Goal: Communication & Community: Answer question/provide support

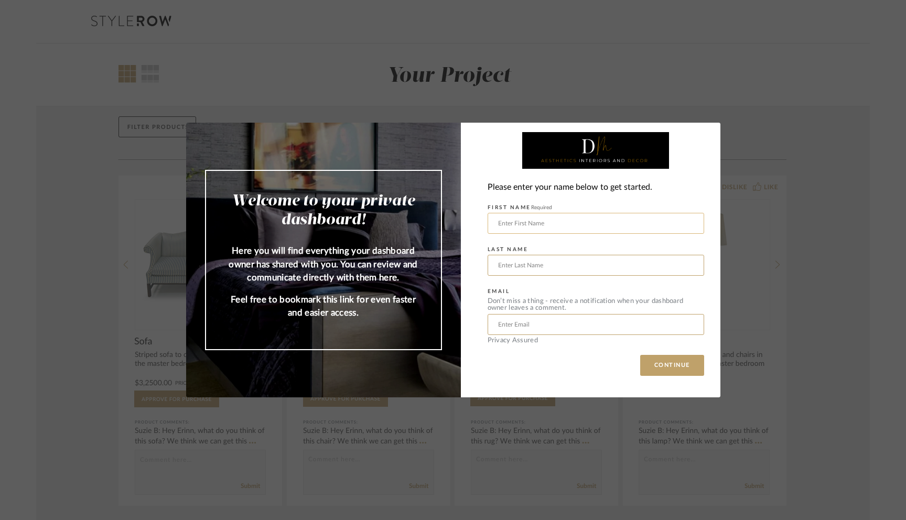
click at [511, 225] on input "text" at bounding box center [596, 223] width 217 height 21
type input "[PERSON_NAME]"
type input "[PERSON_NAME][EMAIL_ADDRESS][PERSON_NAME][DOMAIN_NAME]"
click at [651, 359] on button "CONTINUE" at bounding box center [672, 365] width 64 height 21
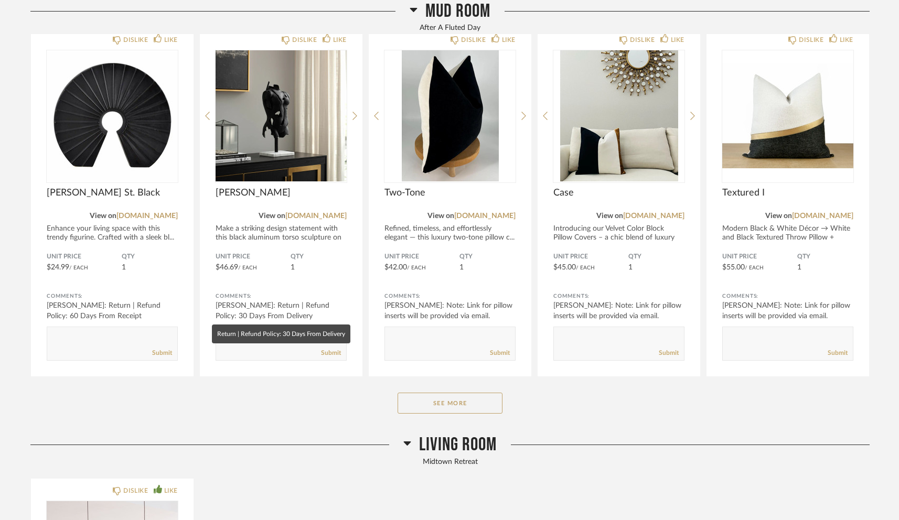
scroll to position [589, 0]
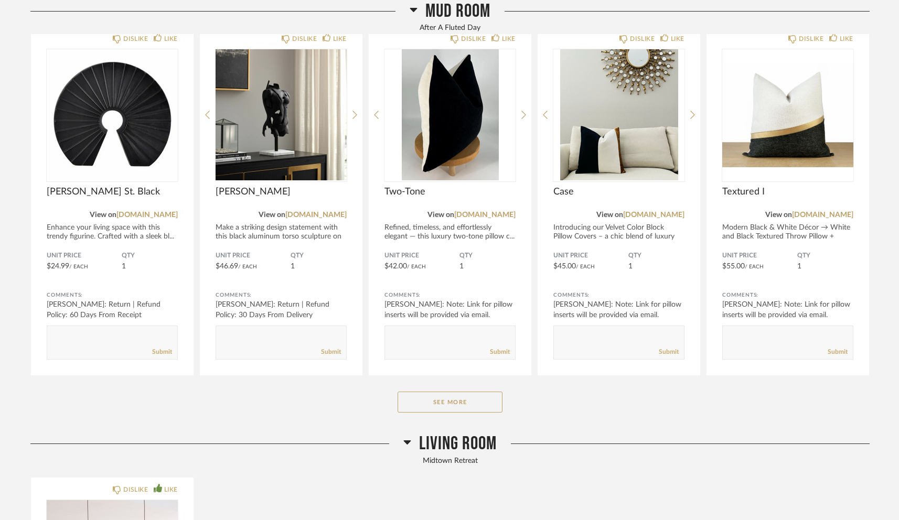
click at [421, 385] on div "Mud Room After A Fluted Day DISLIKE LIKE [PERSON_NAME] St. Black View on [DOMAI…" at bounding box center [449, 207] width 839 height 451
click at [425, 396] on button "See More" at bounding box center [450, 402] width 105 height 21
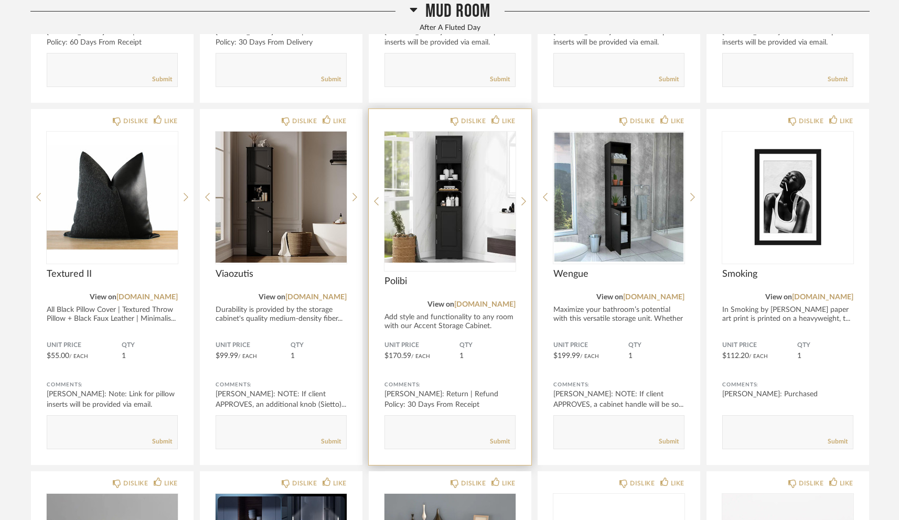
scroll to position [868, 0]
click at [448, 211] on img "0" at bounding box center [449, 197] width 131 height 131
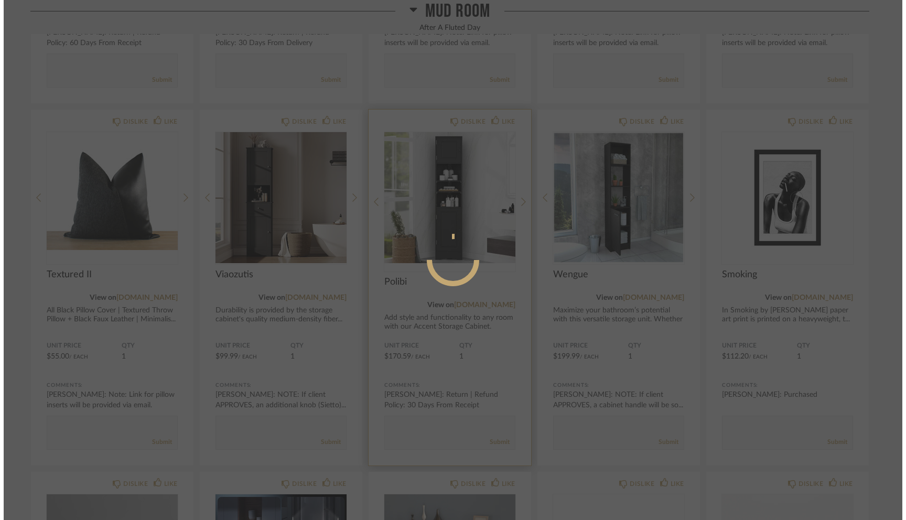
scroll to position [0, 0]
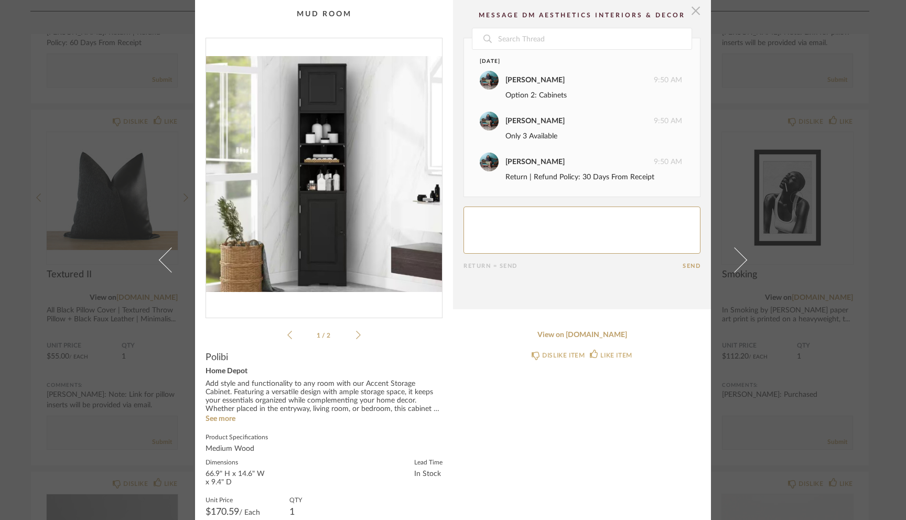
click at [695, 13] on span "button" at bounding box center [696, 10] width 21 height 21
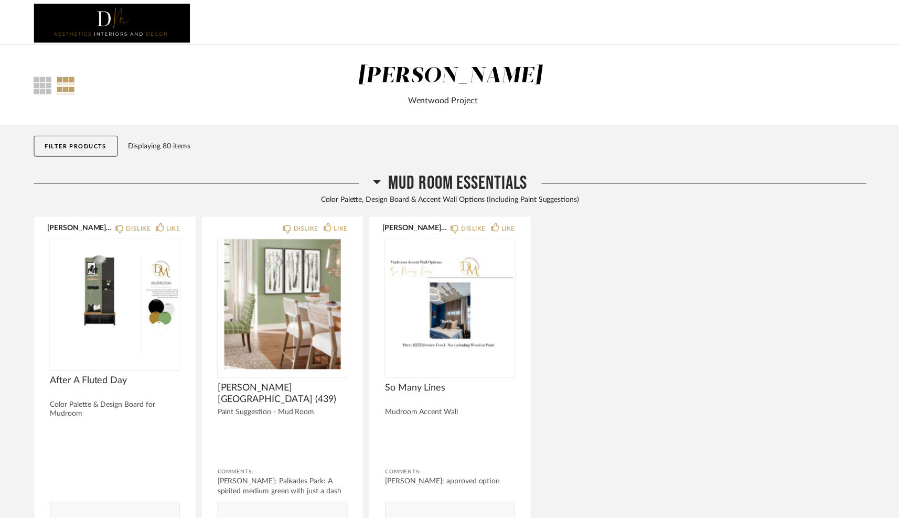
scroll to position [868, 0]
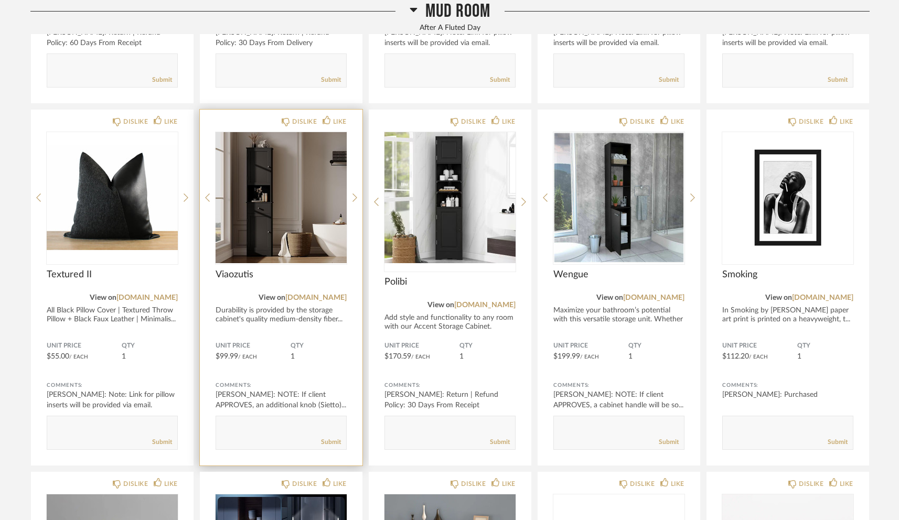
click at [276, 207] on div at bounding box center [281, 197] width 131 height 131
click at [287, 209] on img "0" at bounding box center [281, 197] width 131 height 131
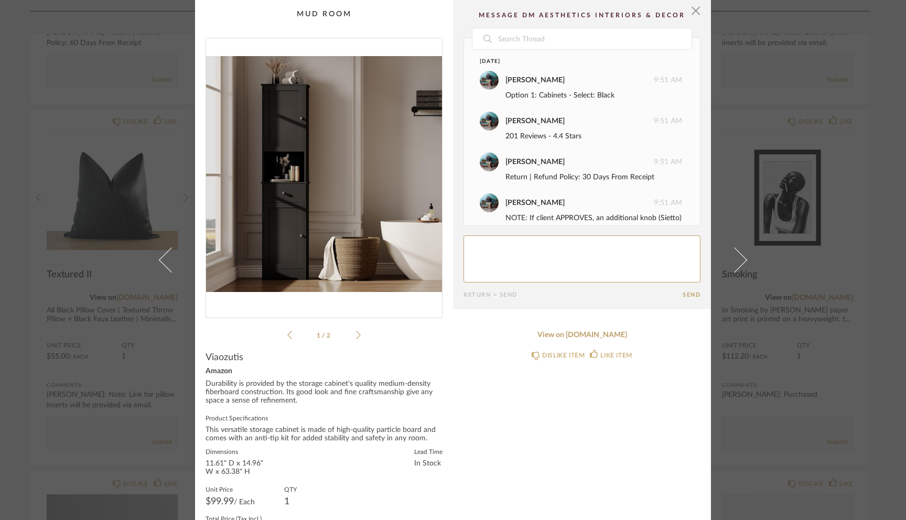
scroll to position [24, 0]
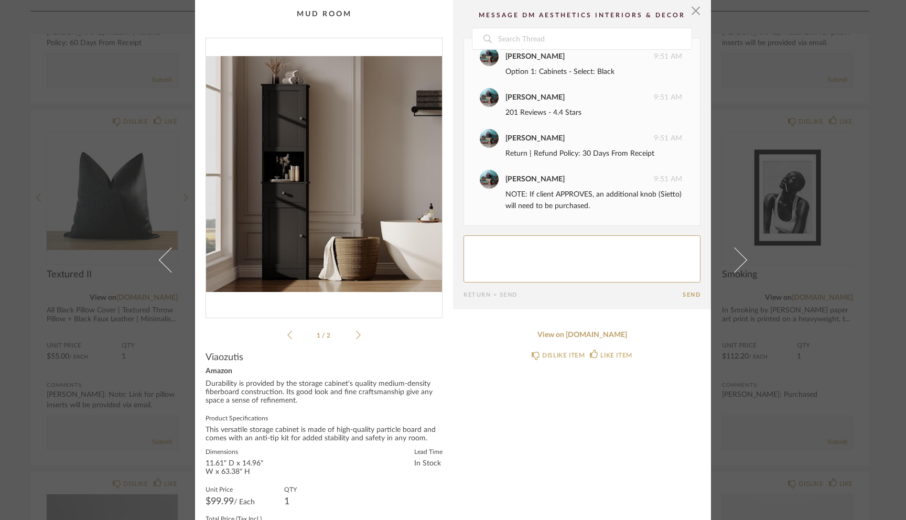
click at [344, 172] on img "0" at bounding box center [324, 173] width 236 height 271
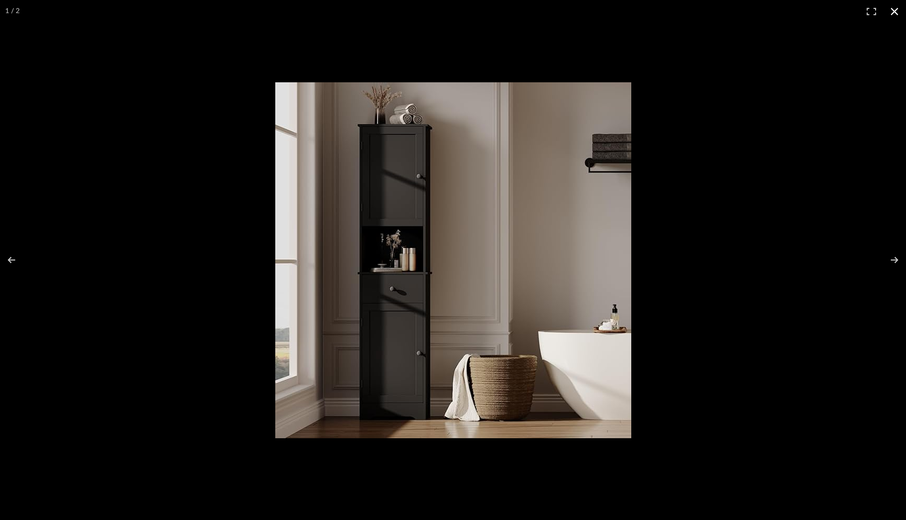
click at [894, 12] on button at bounding box center [894, 11] width 23 height 23
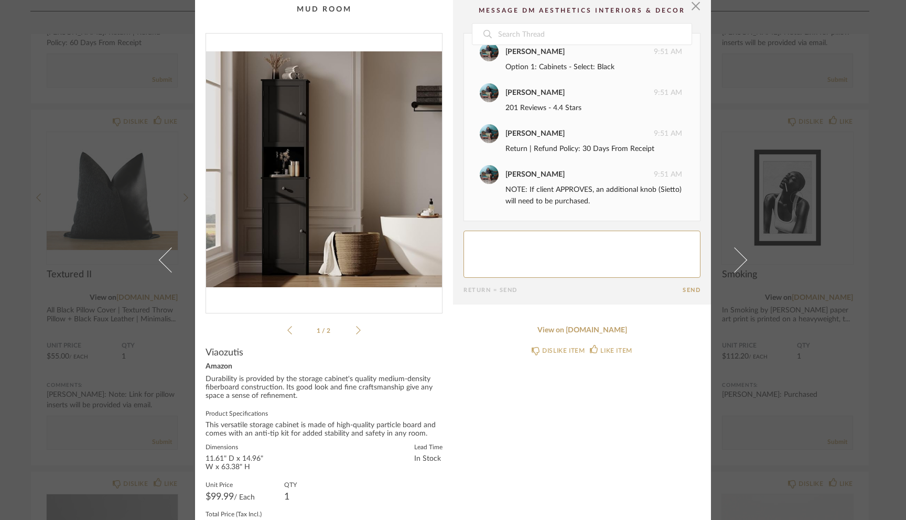
scroll to position [0, 0]
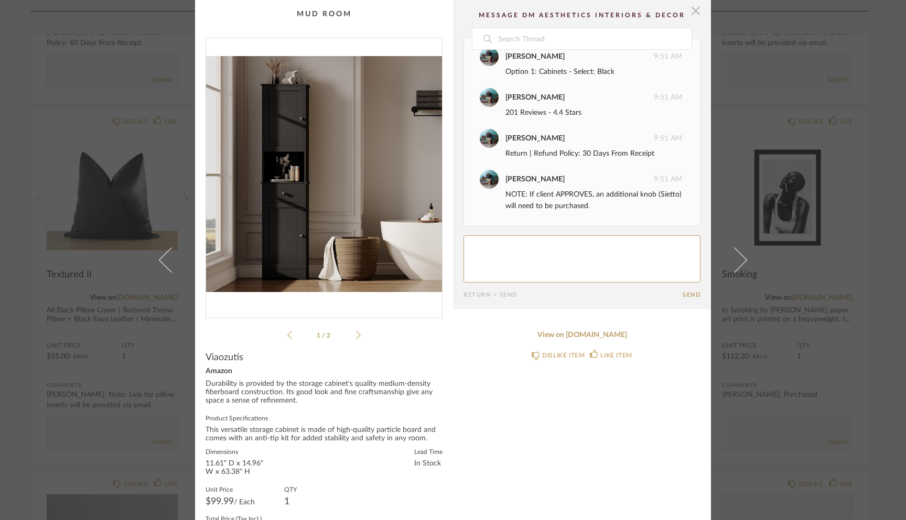
click at [691, 12] on span "button" at bounding box center [696, 10] width 21 height 21
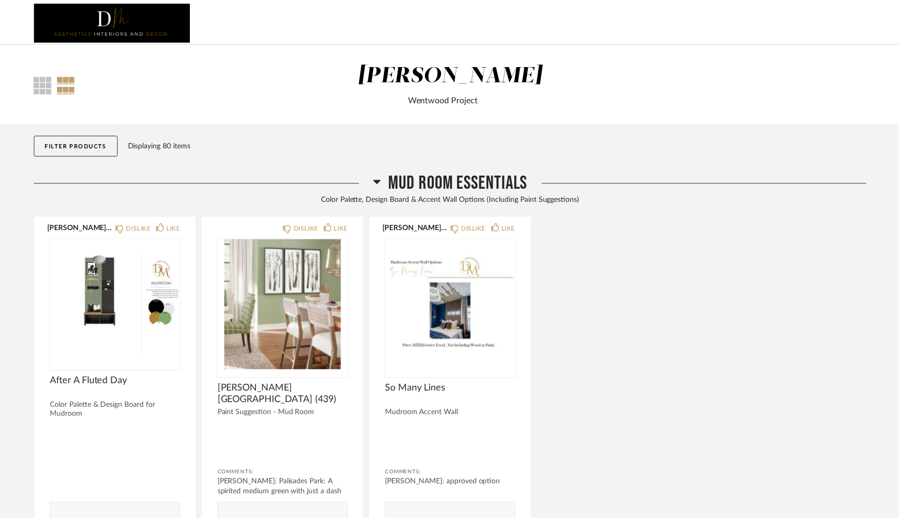
scroll to position [868, 0]
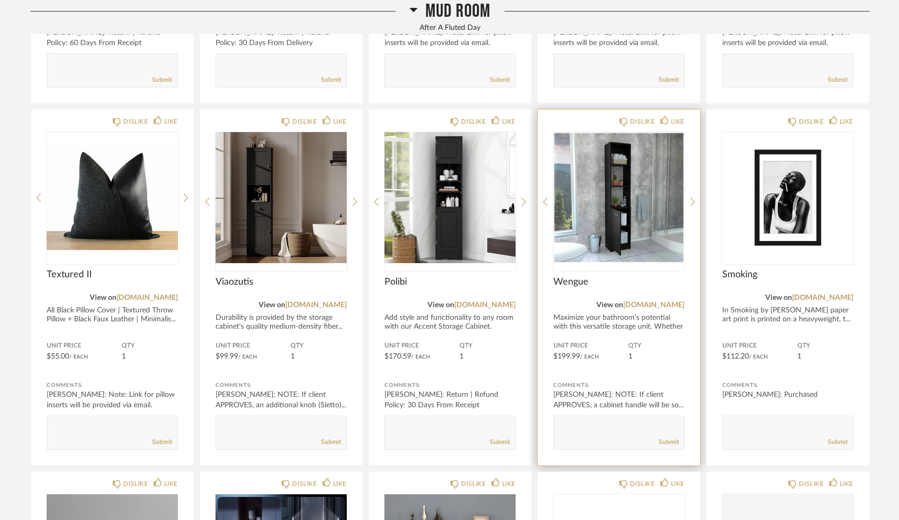
click at [626, 163] on img "0" at bounding box center [618, 197] width 131 height 131
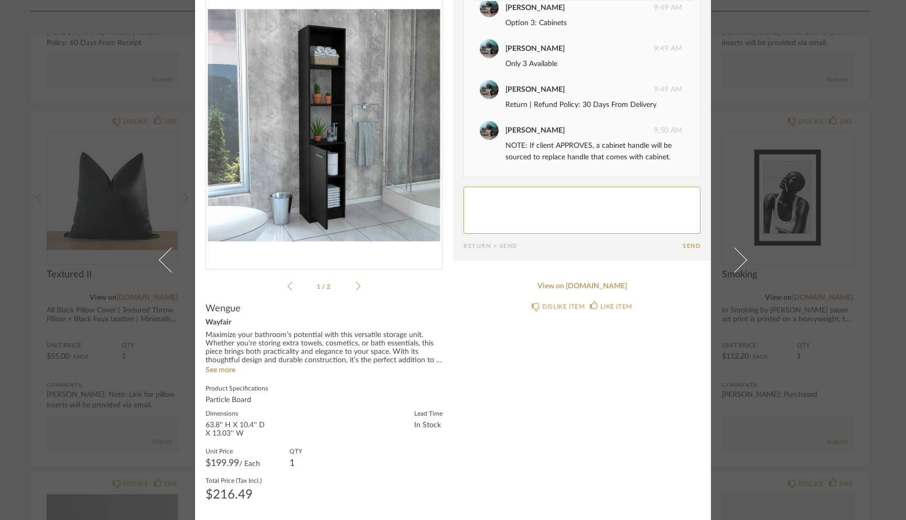
scroll to position [0, 0]
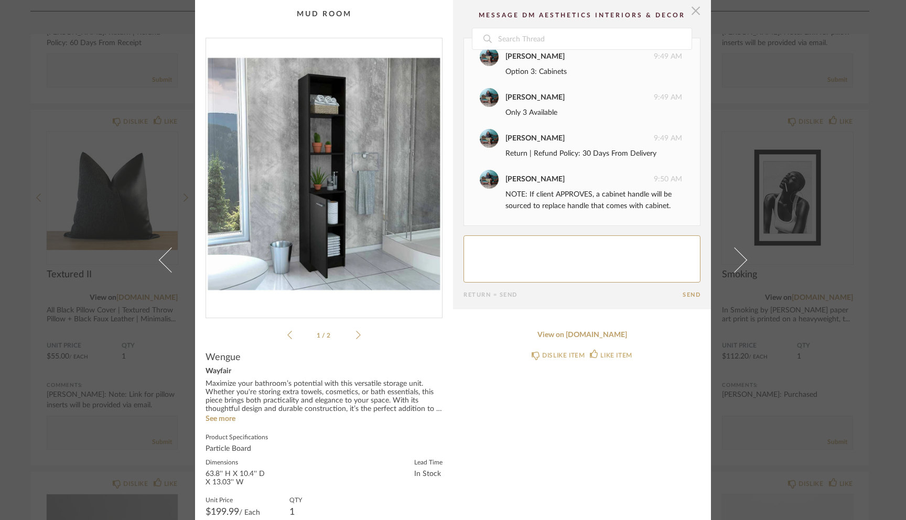
click at [695, 12] on span "button" at bounding box center [696, 10] width 21 height 21
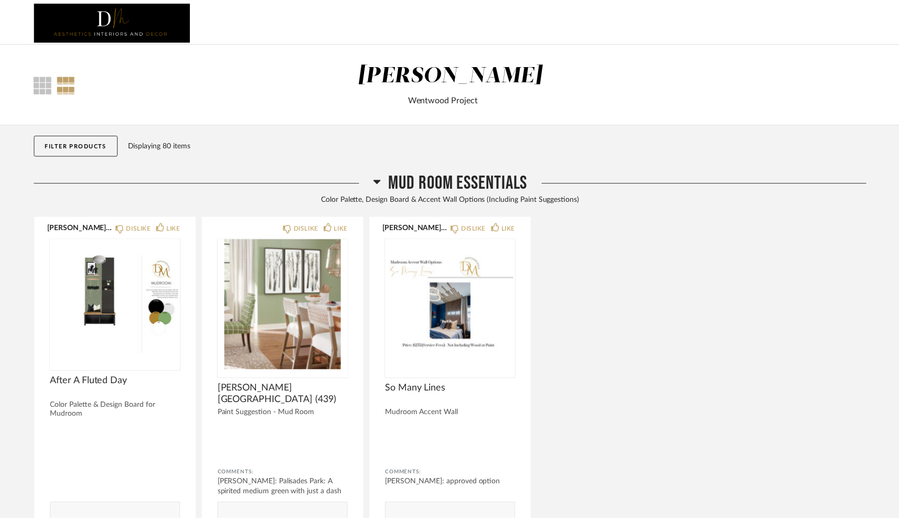
scroll to position [868, 0]
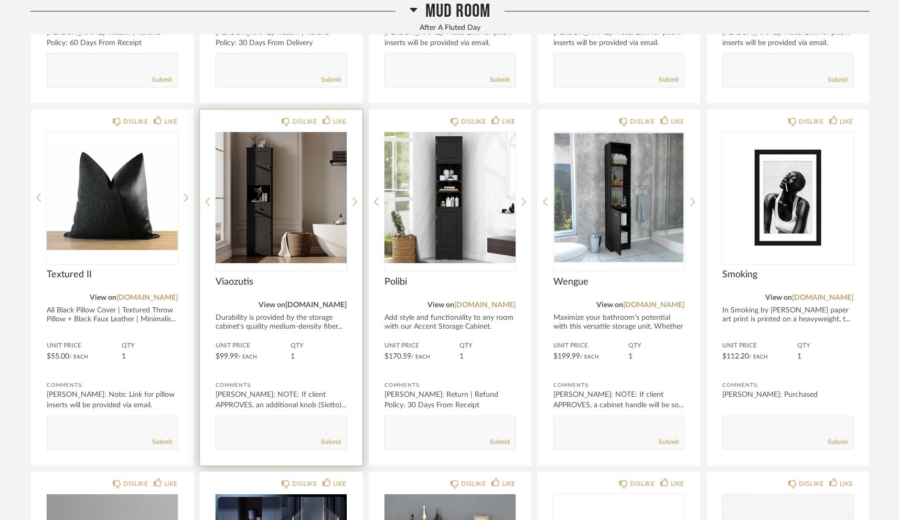
click at [319, 303] on link "[DOMAIN_NAME]" at bounding box center [315, 305] width 61 height 7
click at [238, 435] on div "Submit" at bounding box center [281, 442] width 130 height 14
click at [247, 423] on textarea at bounding box center [281, 428] width 130 height 14
type textarea "Approved."
click at [328, 444] on link "Submit" at bounding box center [331, 442] width 20 height 9
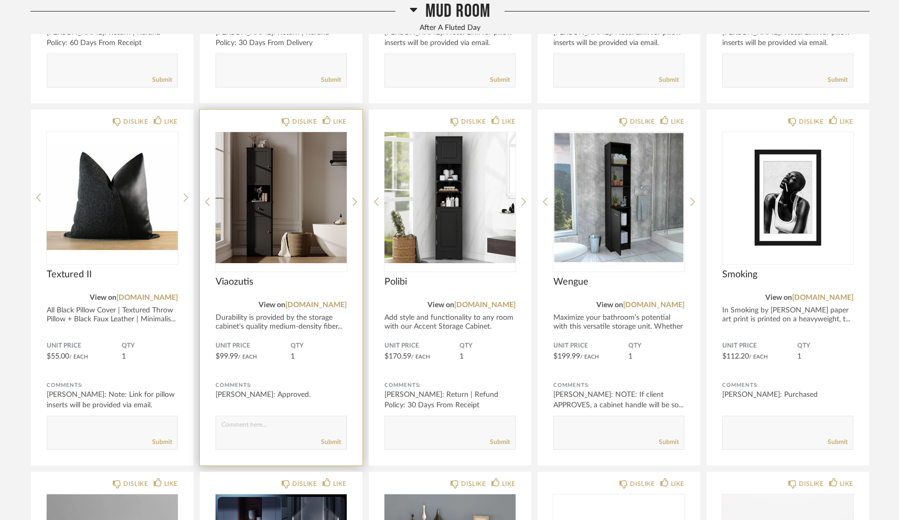
click at [311, 219] on img "0" at bounding box center [281, 197] width 131 height 131
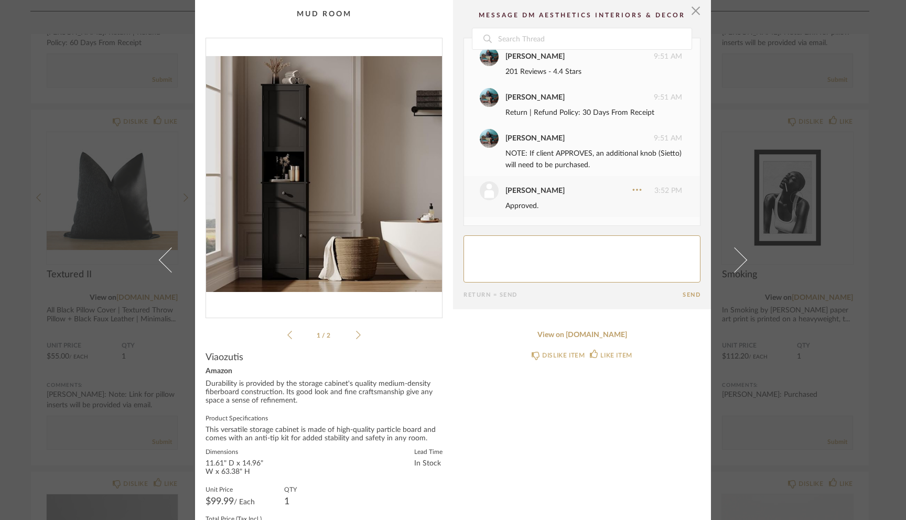
scroll to position [38, 0]
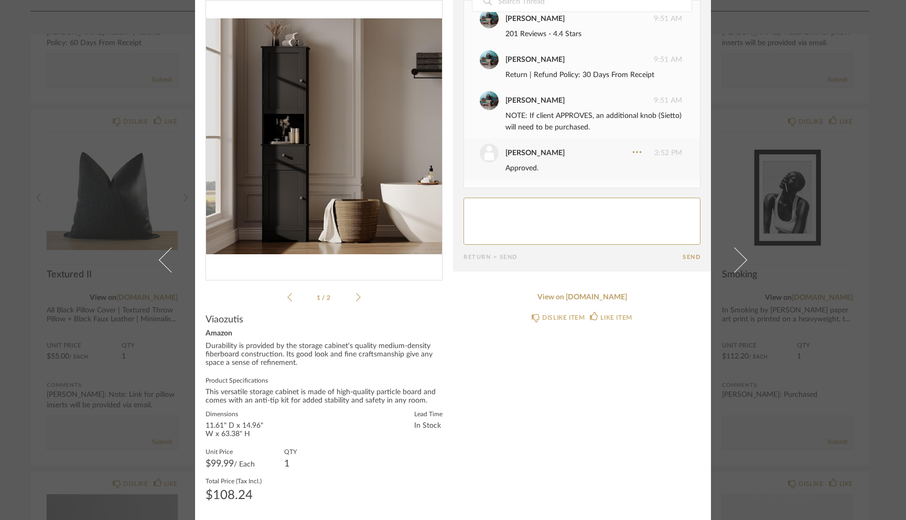
click at [357, 295] on icon at bounding box center [358, 297] width 5 height 9
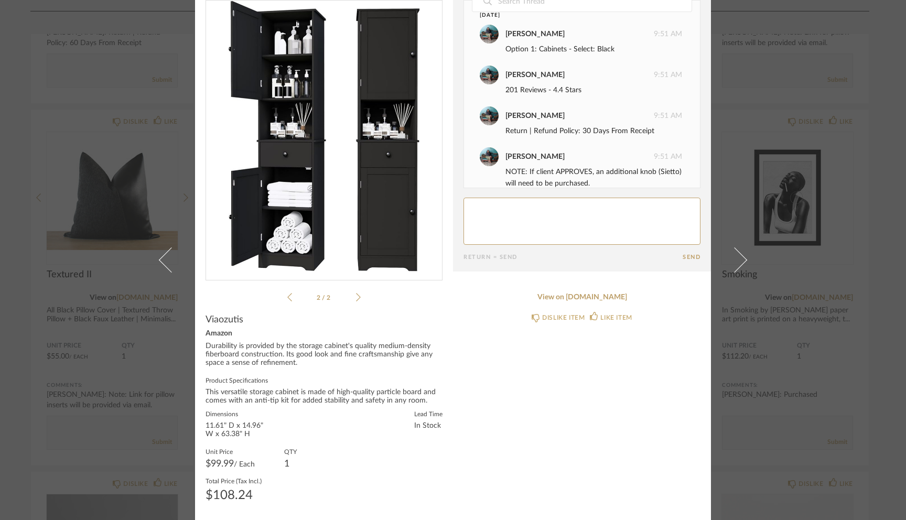
scroll to position [0, 0]
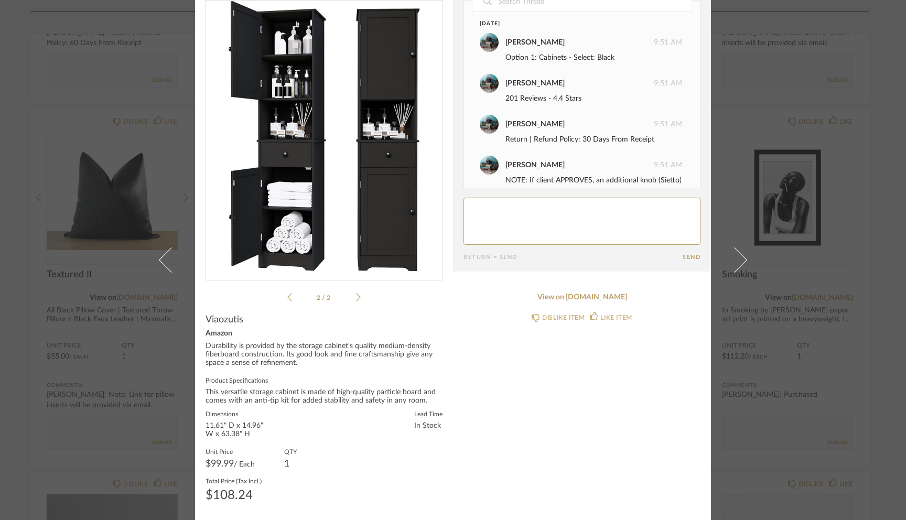
click at [539, 213] on textarea at bounding box center [582, 221] width 237 height 47
type textarea "Can you provide the link for the door knob?"
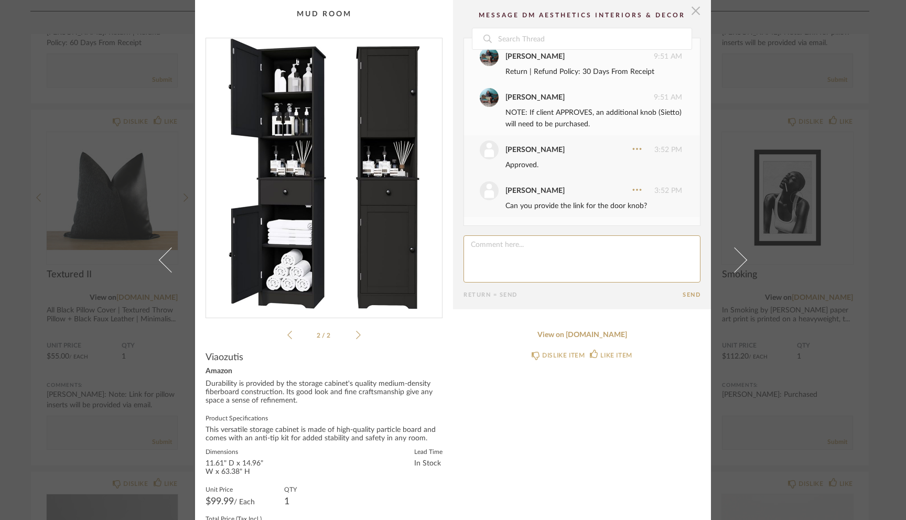
click at [692, 17] on span "button" at bounding box center [696, 10] width 21 height 21
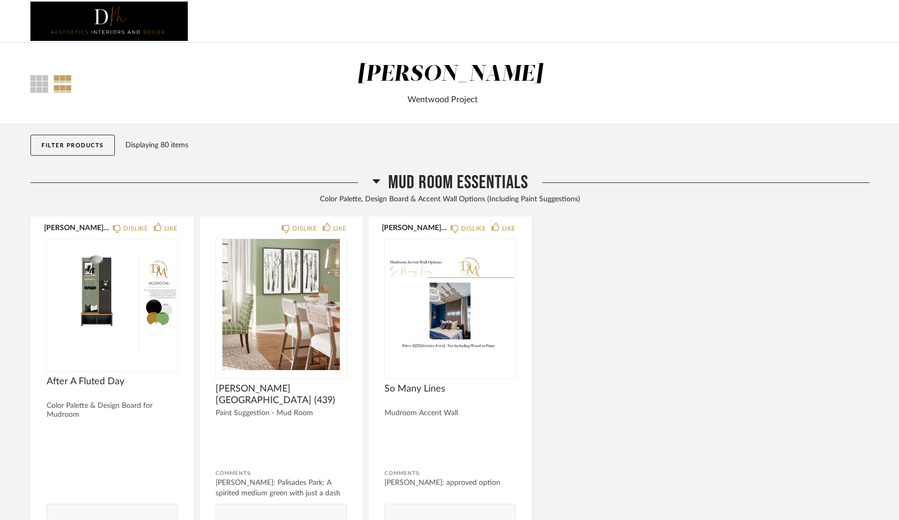
click at [486, 70] on div "[PERSON_NAME]" at bounding box center [450, 74] width 186 height 22
click at [38, 85] on div at bounding box center [39, 84] width 18 height 18
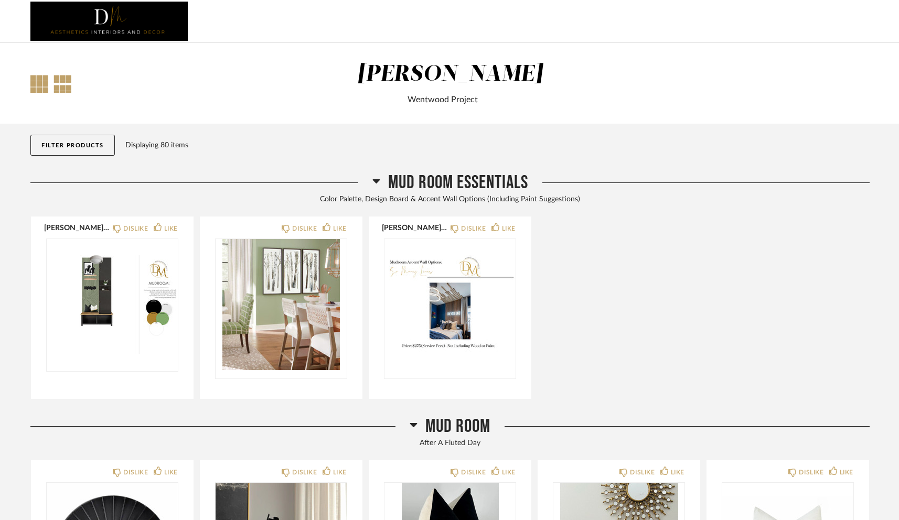
click at [65, 82] on div at bounding box center [63, 84] width 18 height 18
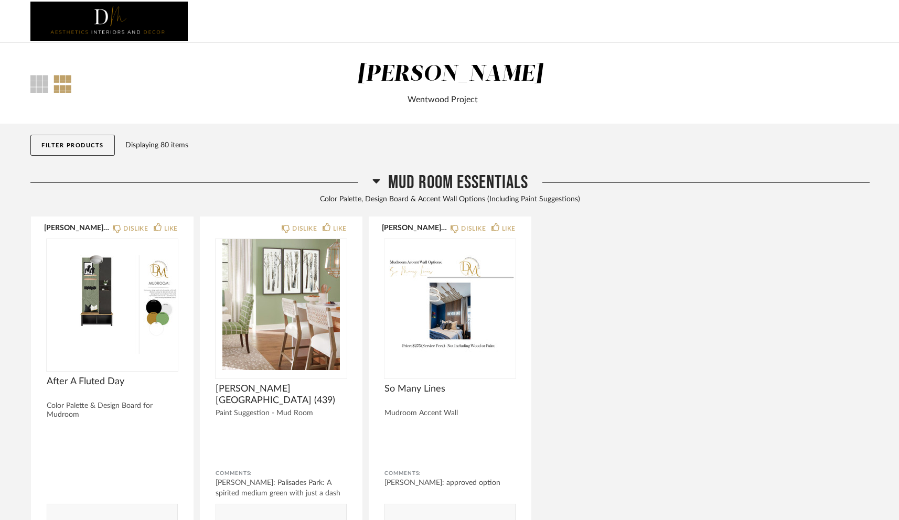
click at [94, 37] on img at bounding box center [108, 22] width 157 height 42
click at [109, 17] on img at bounding box center [108, 22] width 157 height 42
click at [451, 83] on div "[PERSON_NAME]" at bounding box center [450, 74] width 186 height 22
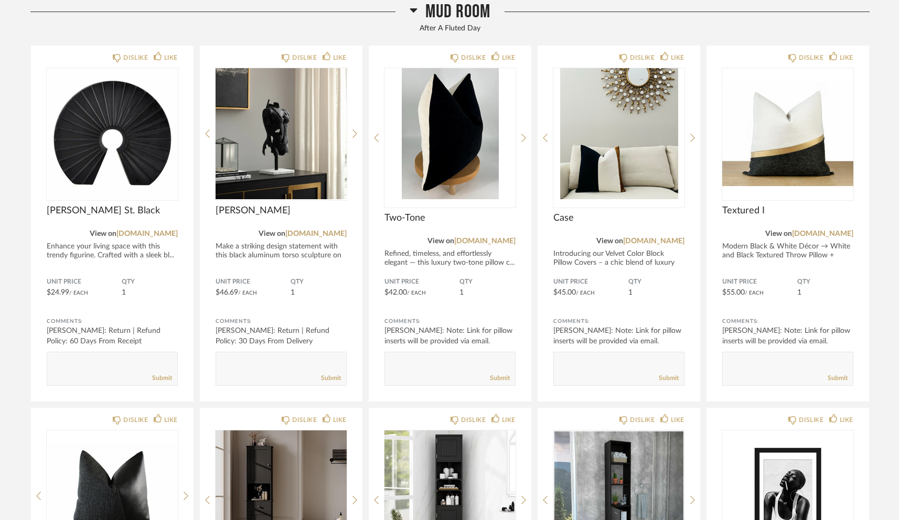
scroll to position [596, 0]
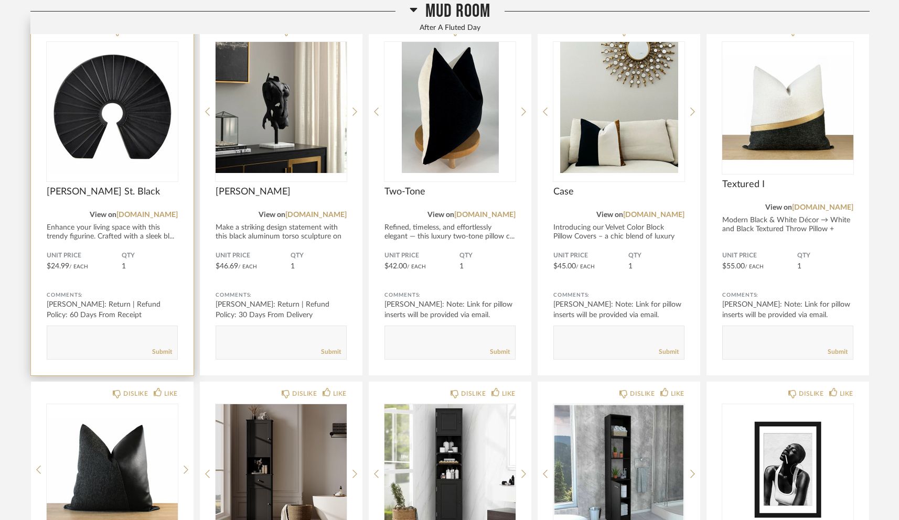
click at [105, 100] on img "0" at bounding box center [112, 107] width 131 height 131
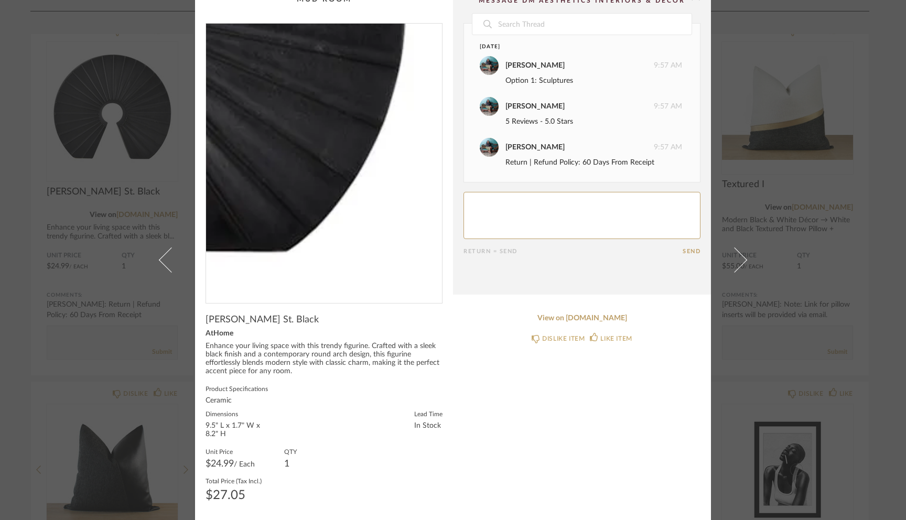
scroll to position [0, 0]
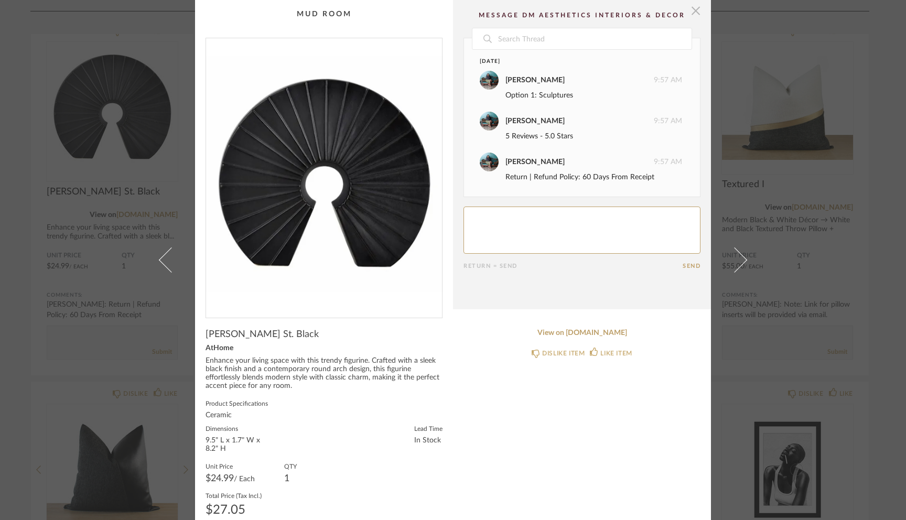
click at [693, 7] on span "button" at bounding box center [696, 10] width 21 height 21
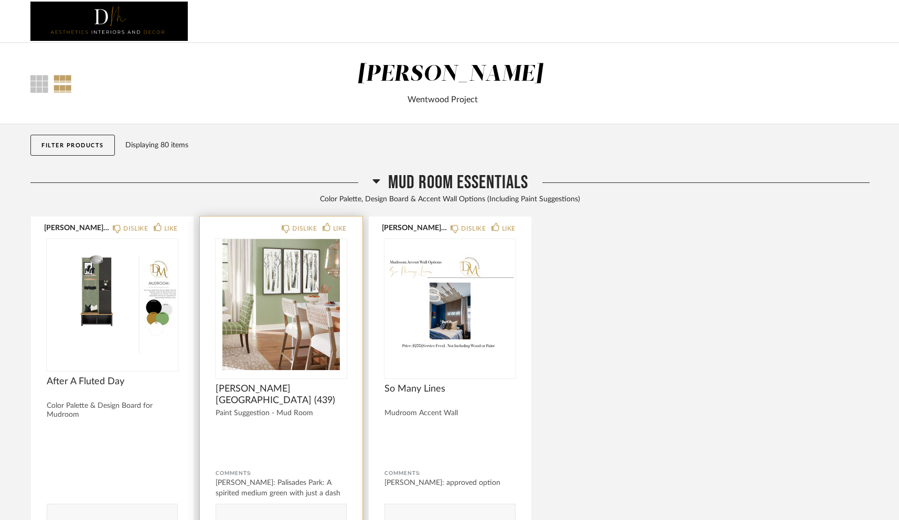
click at [272, 310] on img "0" at bounding box center [281, 304] width 131 height 131
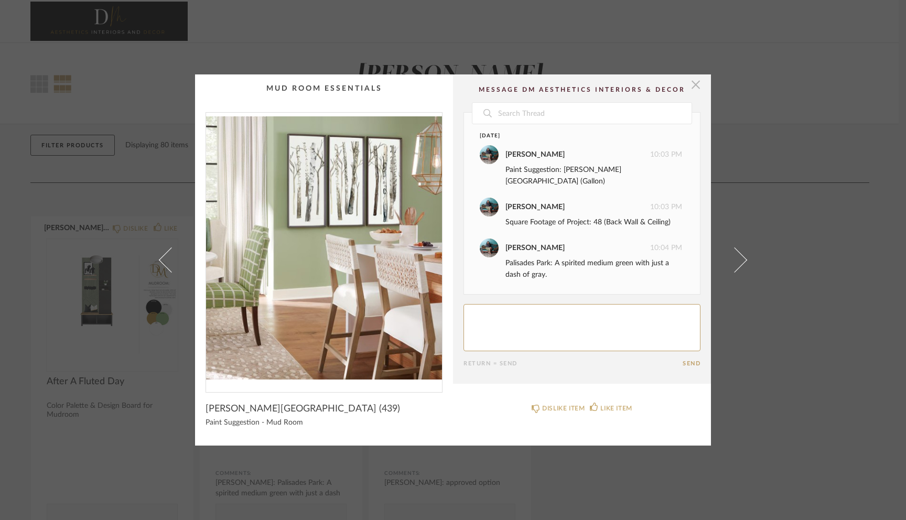
click at [686, 92] on span "button" at bounding box center [696, 84] width 21 height 21
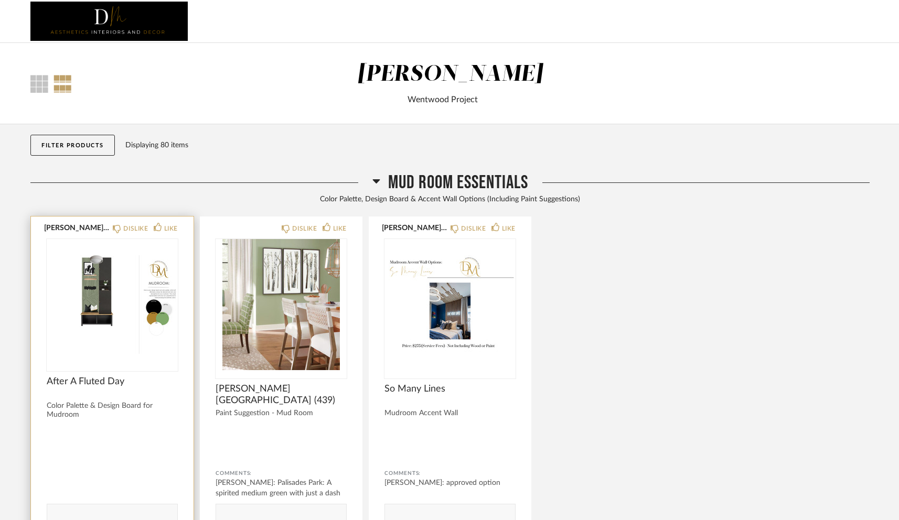
click at [79, 304] on div at bounding box center [112, 304] width 131 height 131
click at [97, 291] on img "0" at bounding box center [112, 304] width 131 height 131
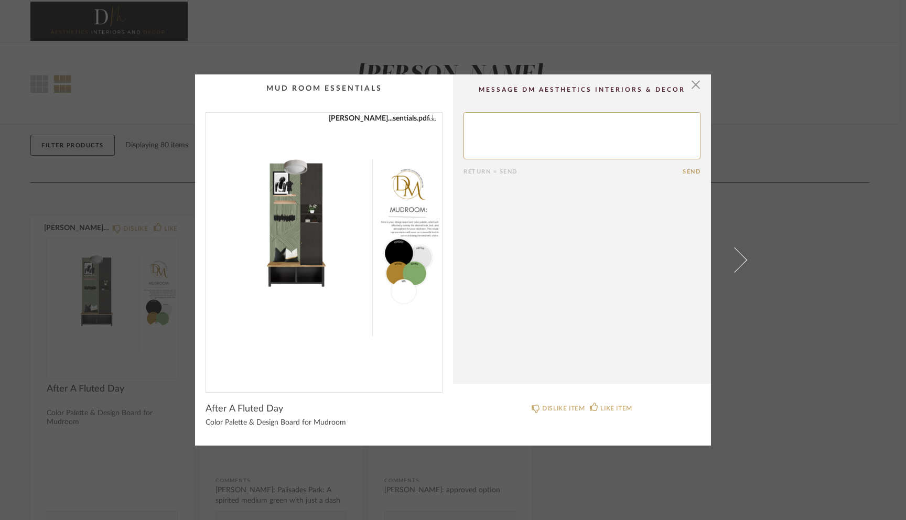
click at [430, 119] on icon "0" at bounding box center [433, 117] width 7 height 7
click at [690, 87] on span "button" at bounding box center [696, 84] width 21 height 21
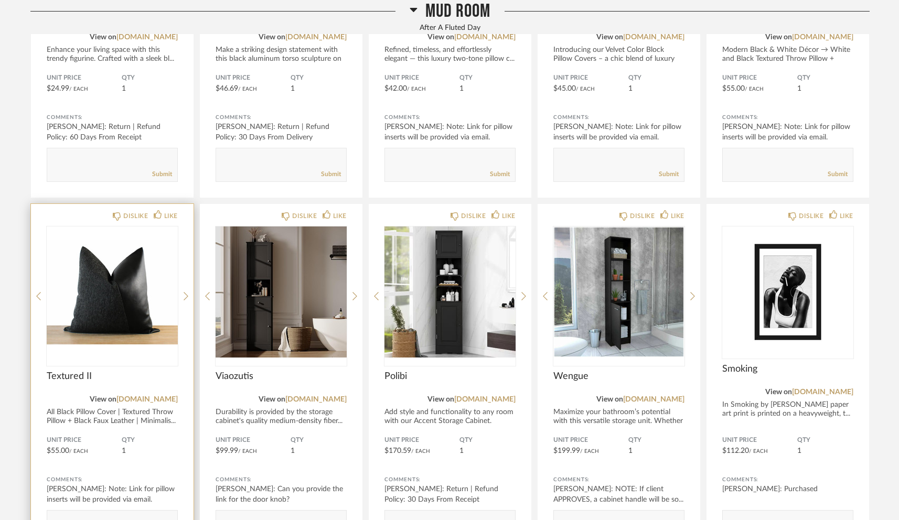
scroll to position [788, 0]
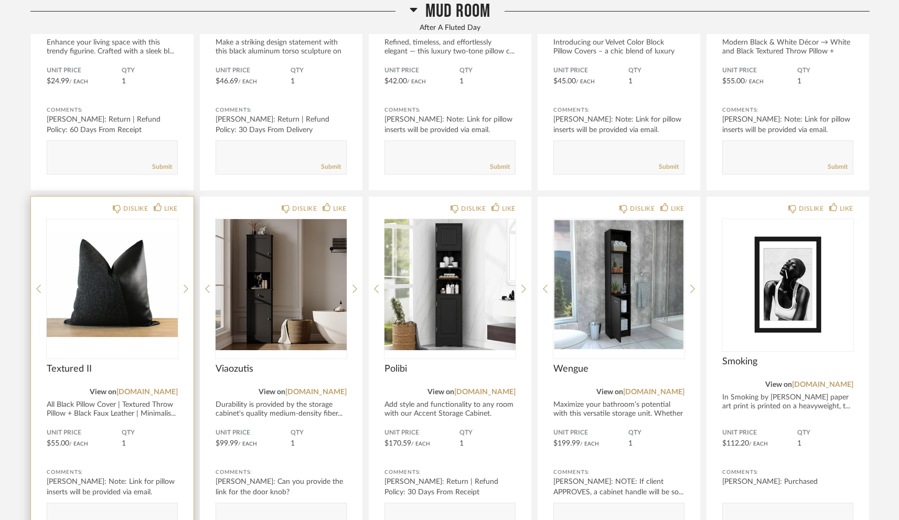
click at [138, 277] on img "0" at bounding box center [112, 284] width 131 height 131
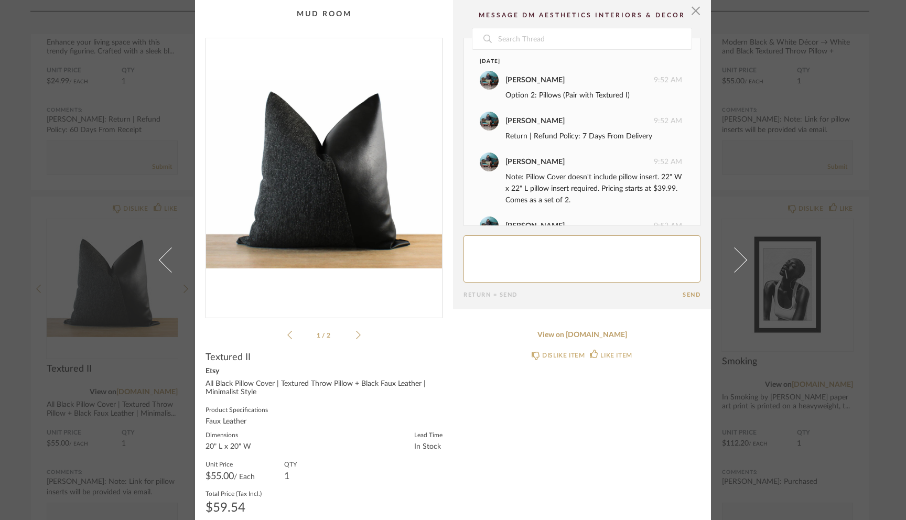
scroll to position [47, 0]
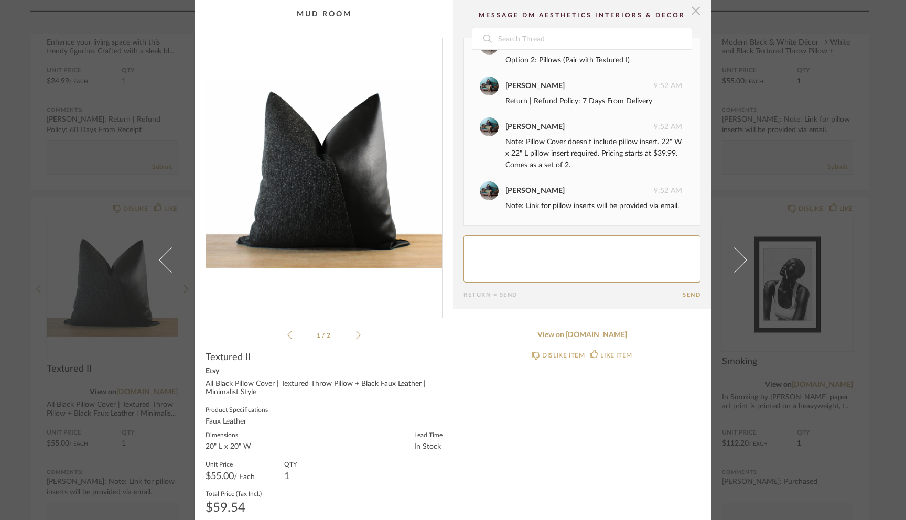
click at [692, 9] on span "button" at bounding box center [696, 10] width 21 height 21
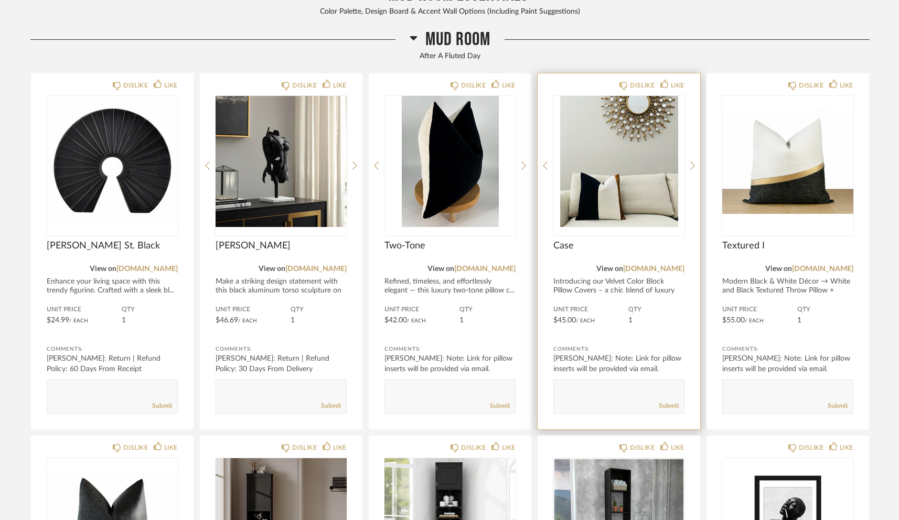
scroll to position [546, 0]
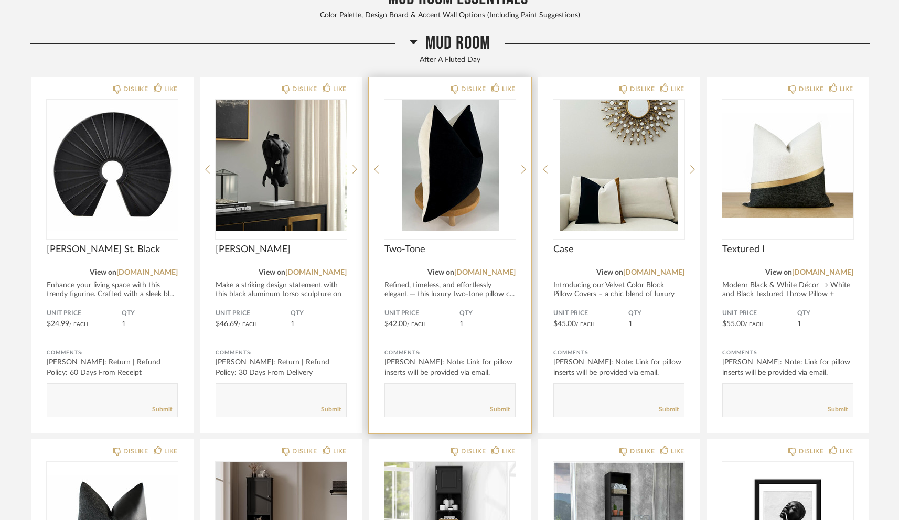
click at [435, 169] on img "0" at bounding box center [449, 165] width 131 height 131
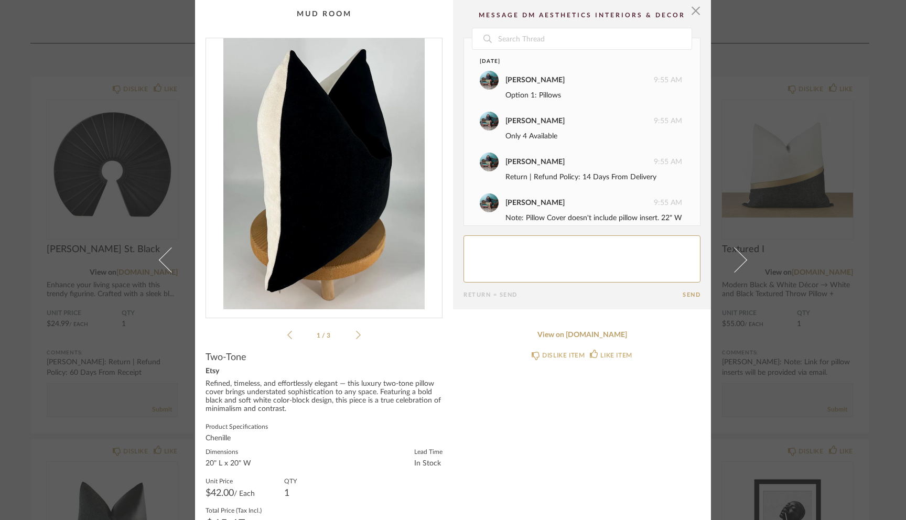
scroll to position [88, 0]
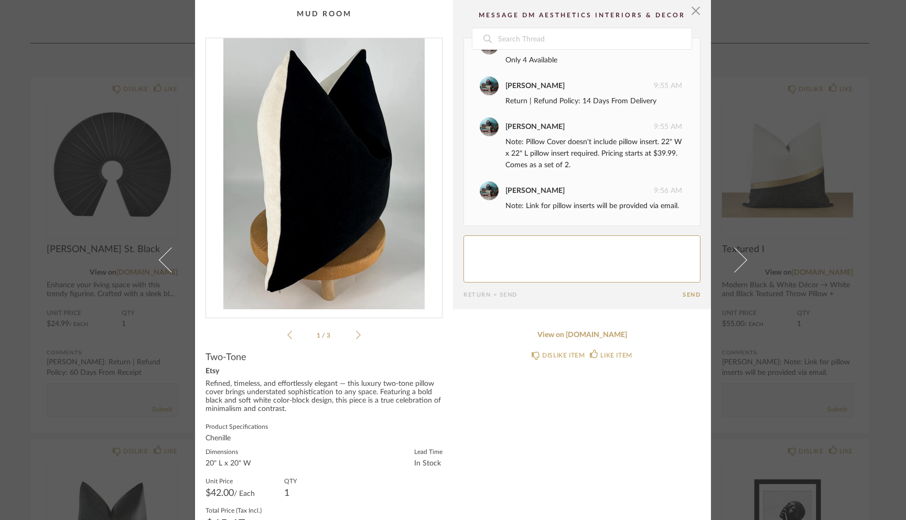
click at [356, 334] on icon at bounding box center [358, 334] width 5 height 9
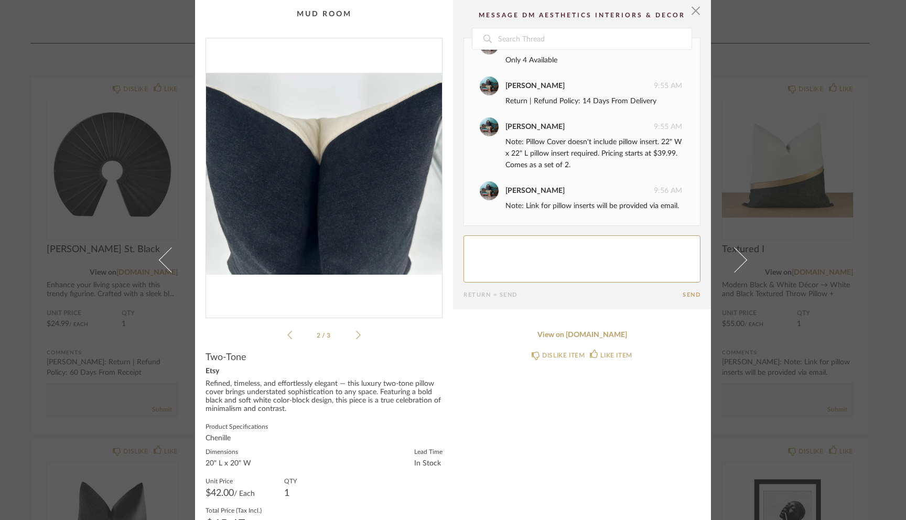
click at [356, 335] on icon at bounding box center [358, 334] width 5 height 9
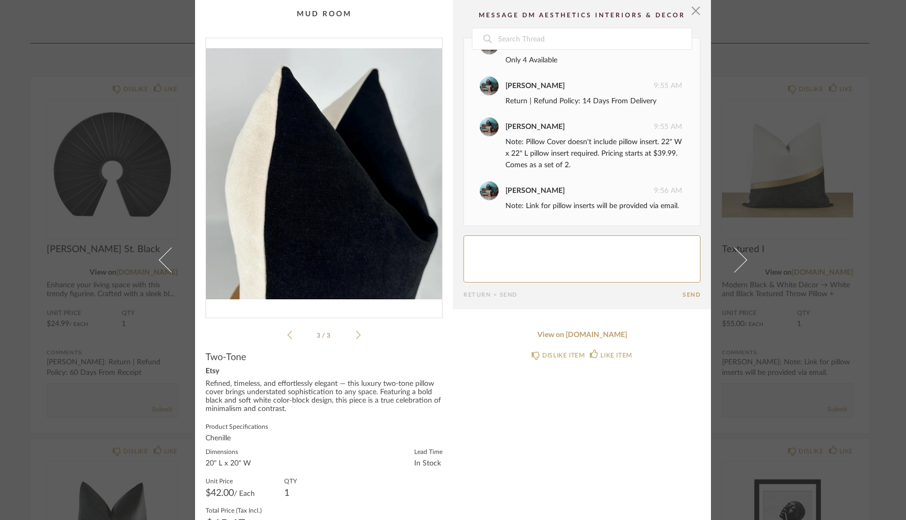
click at [356, 335] on icon at bounding box center [358, 334] width 5 height 9
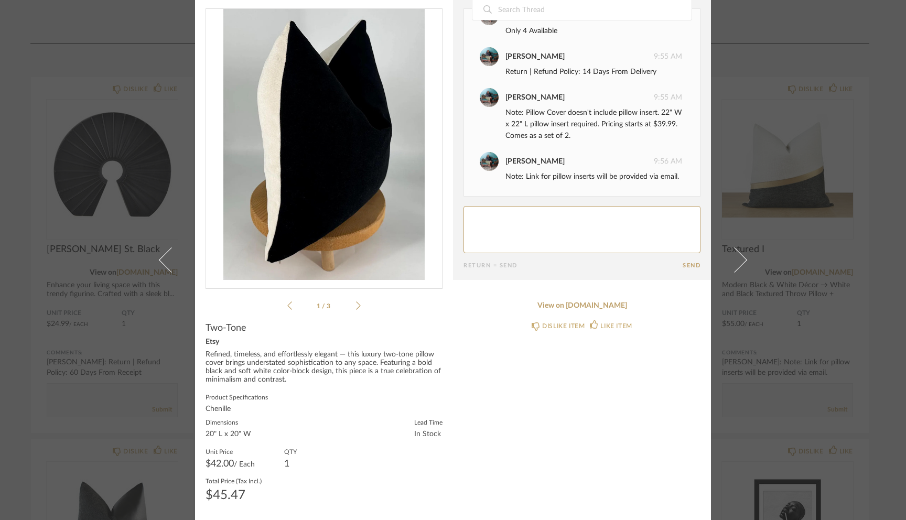
scroll to position [0, 0]
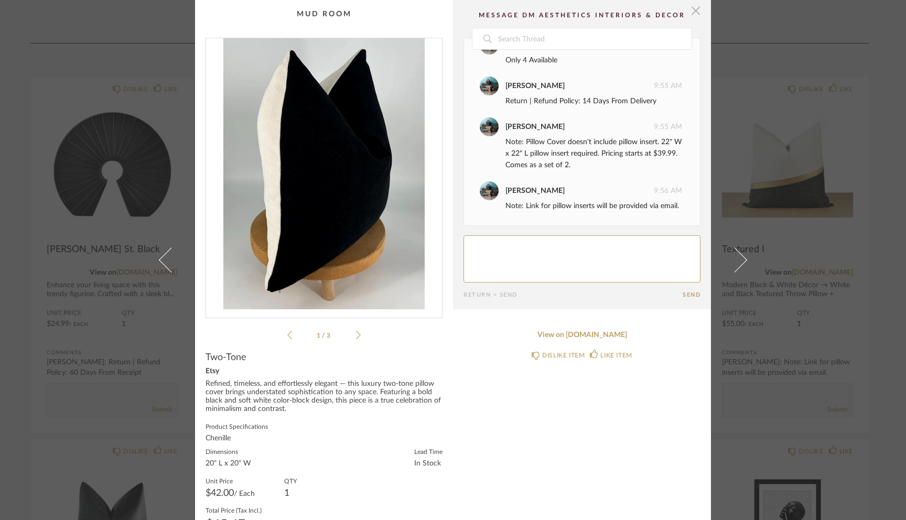
click at [696, 9] on span "button" at bounding box center [696, 10] width 21 height 21
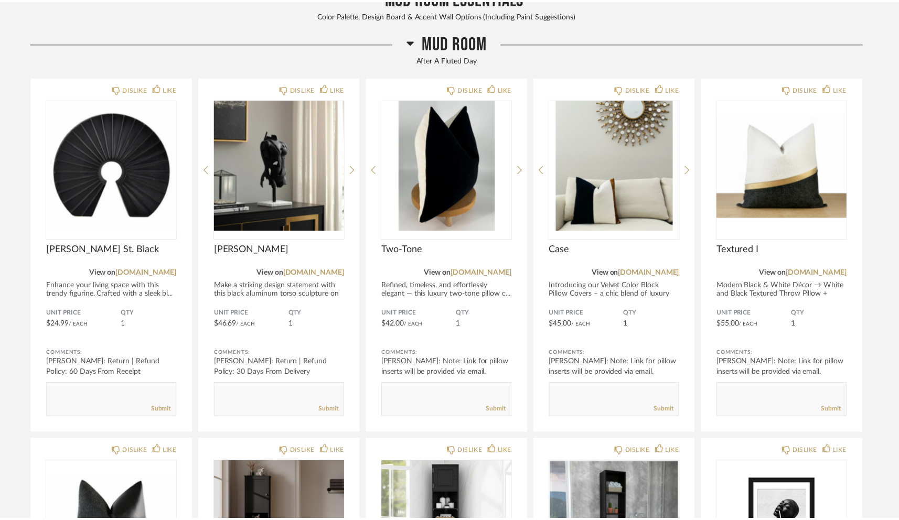
scroll to position [546, 0]
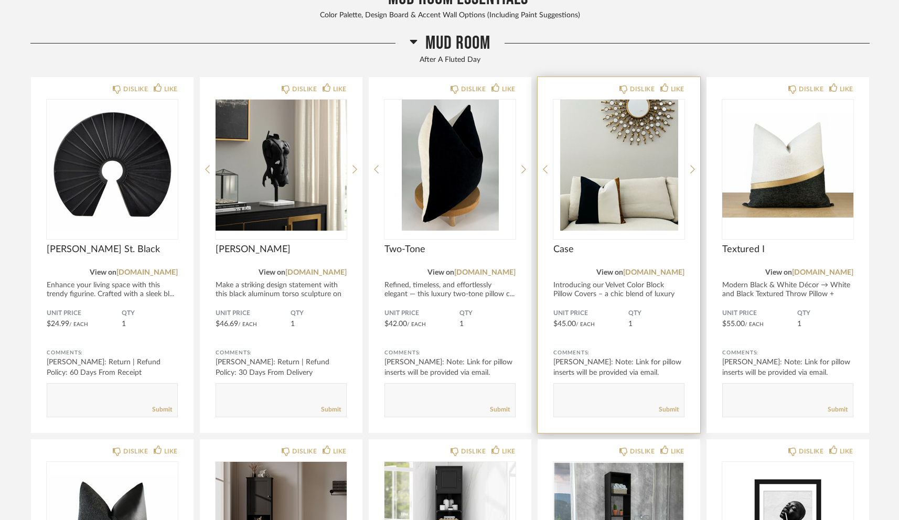
click at [591, 183] on img "0" at bounding box center [618, 165] width 131 height 131
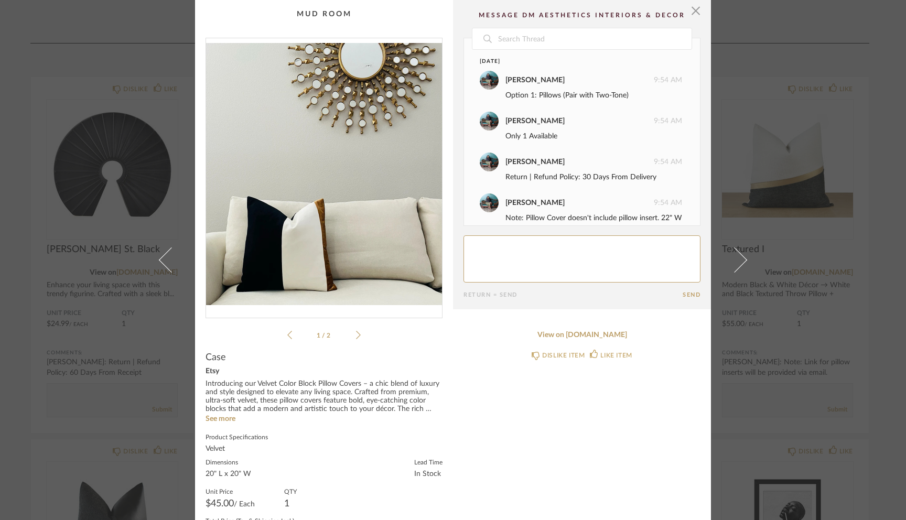
scroll to position [88, 0]
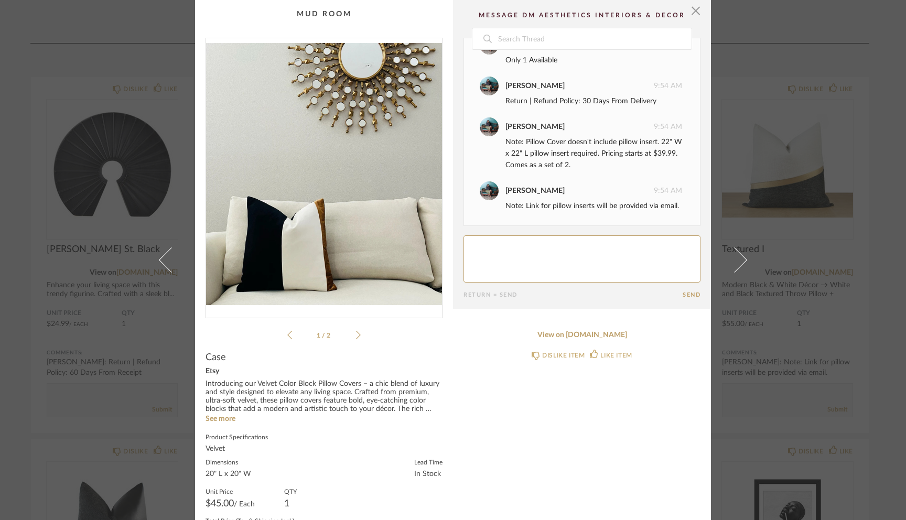
click at [356, 333] on icon at bounding box center [358, 334] width 5 height 9
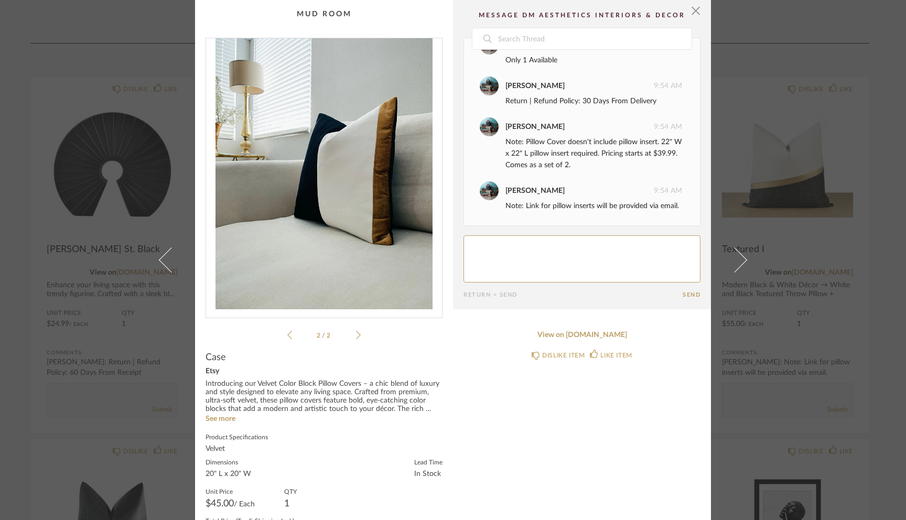
click at [287, 334] on icon at bounding box center [289, 334] width 5 height 9
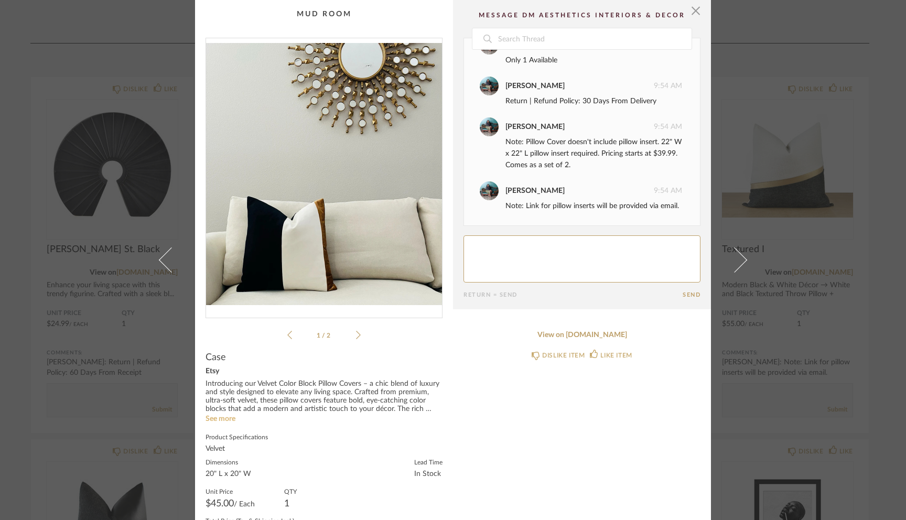
click at [217, 419] on link "See more" at bounding box center [221, 418] width 30 height 7
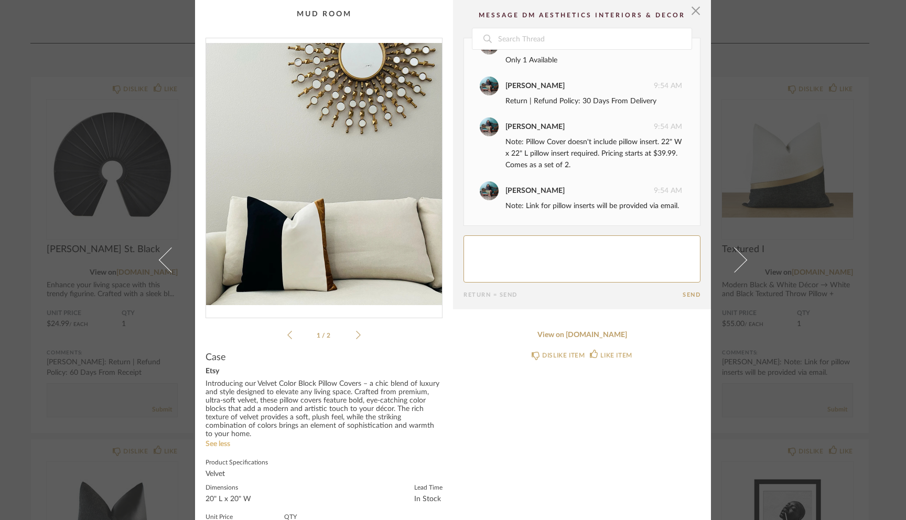
scroll to position [57, 0]
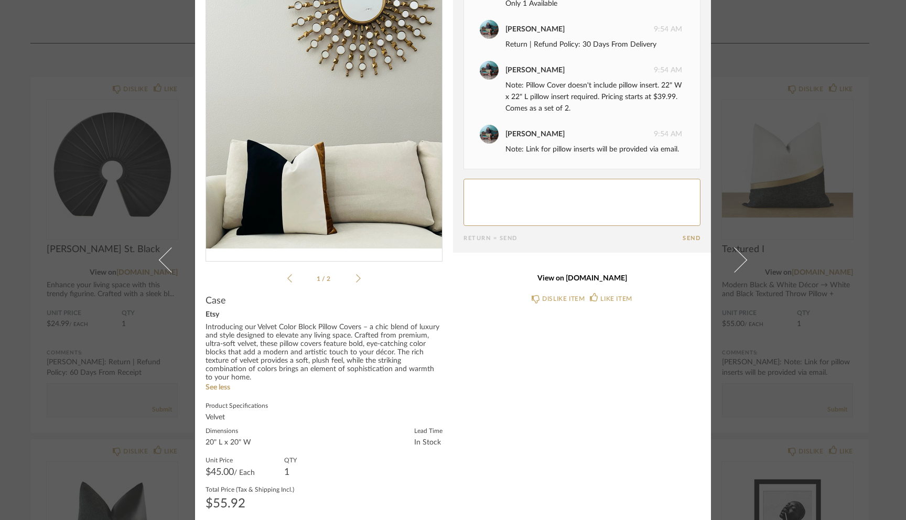
click at [576, 276] on link "View on [DOMAIN_NAME]" at bounding box center [582, 278] width 237 height 9
click at [502, 195] on textarea at bounding box center [582, 202] width 237 height 47
type textarea "p"
type textarea "approved; purchased"
click at [692, 238] on button "Send" at bounding box center [692, 238] width 18 height 7
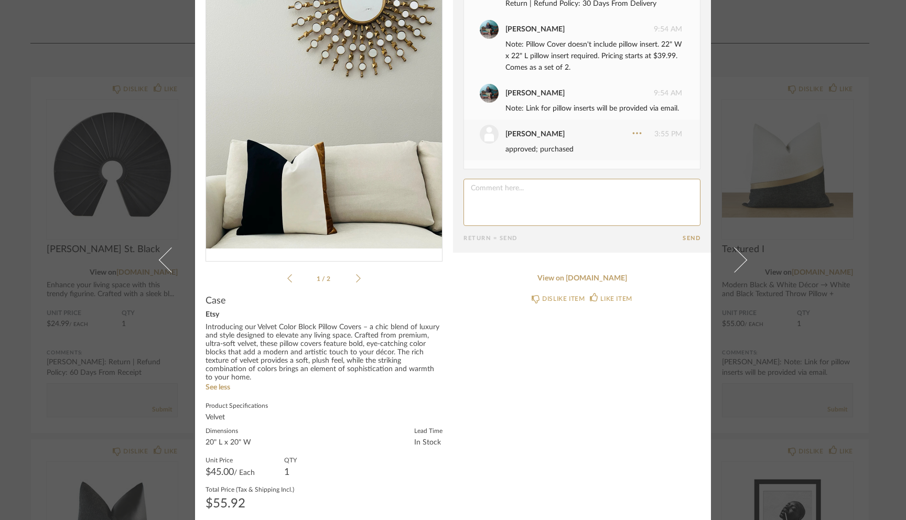
scroll to position [0, 0]
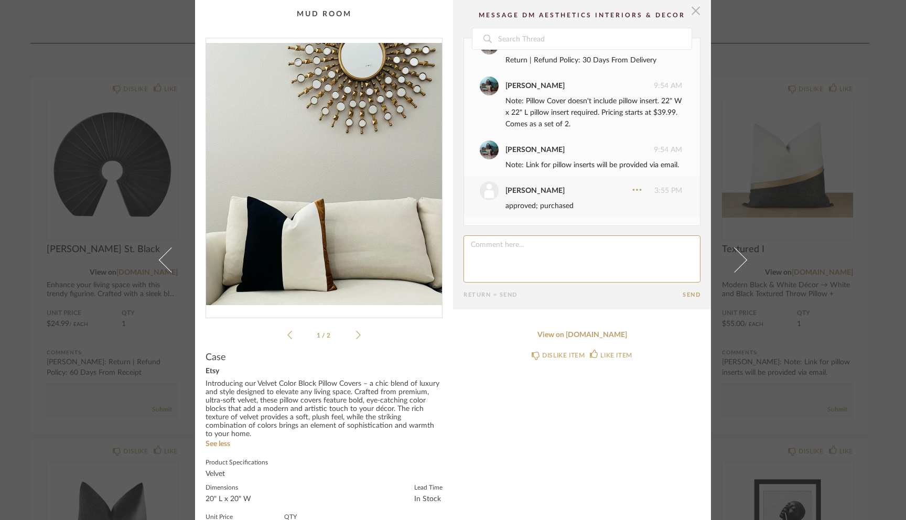
click at [693, 16] on span "button" at bounding box center [696, 10] width 21 height 21
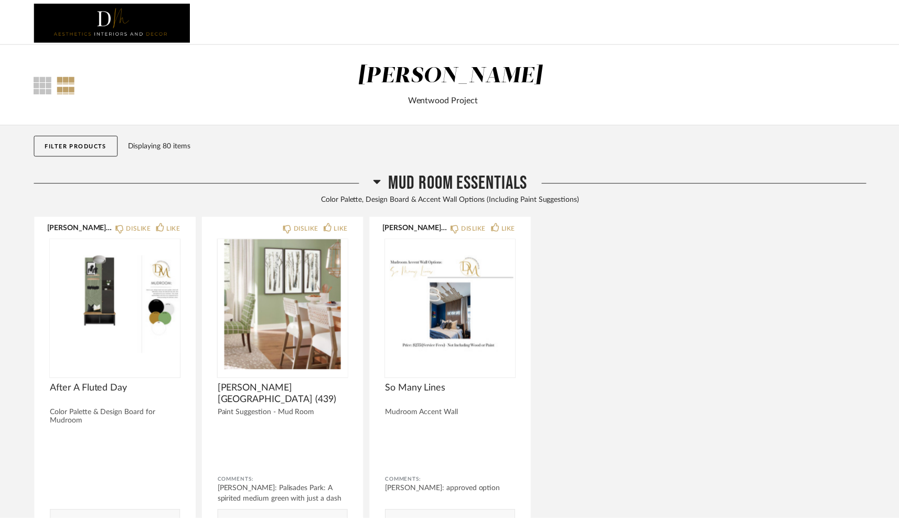
scroll to position [546, 0]
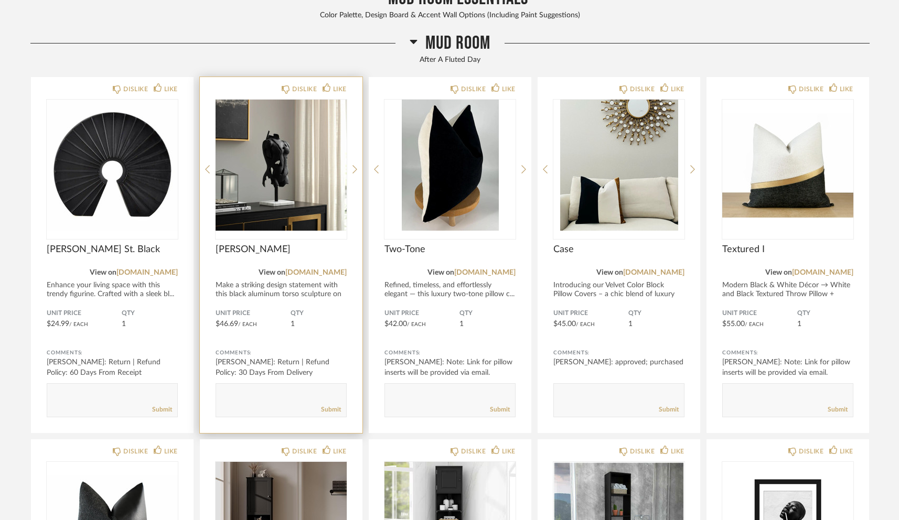
click at [289, 153] on img "0" at bounding box center [281, 165] width 131 height 131
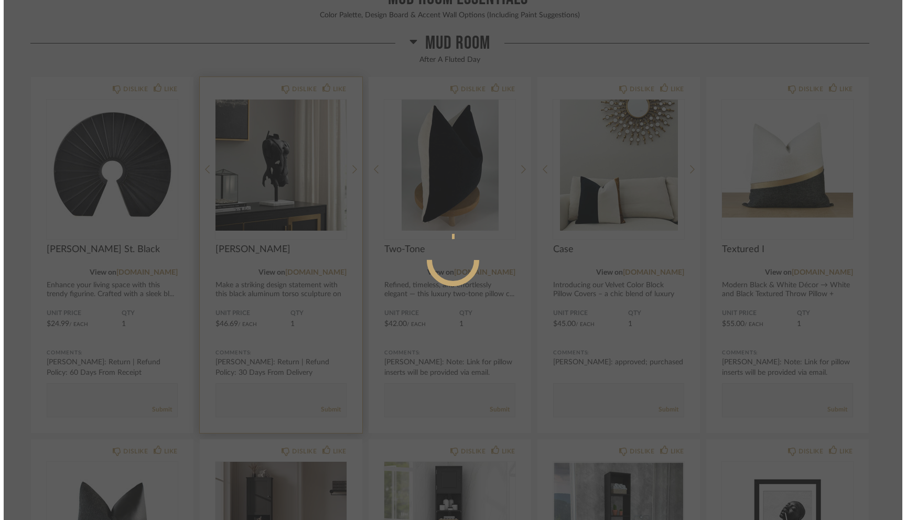
scroll to position [0, 0]
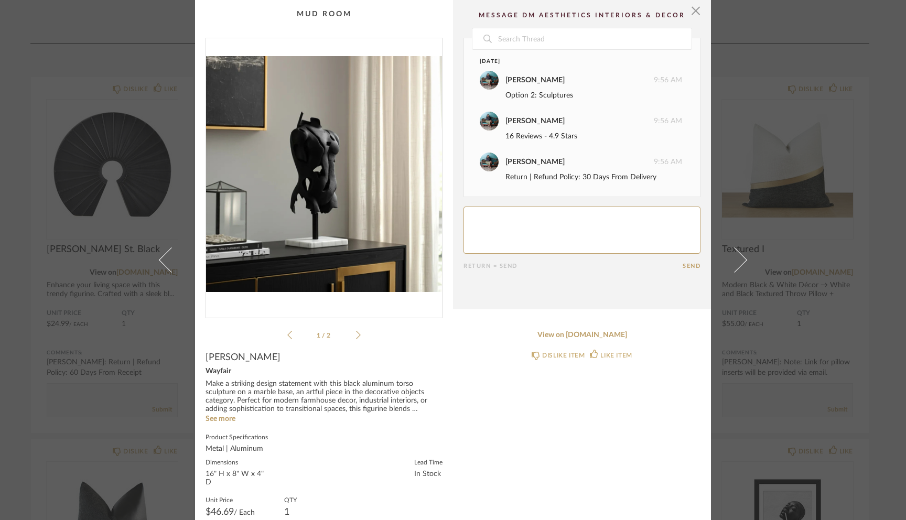
click at [335, 184] on img "0" at bounding box center [324, 173] width 236 height 271
click at [582, 336] on link "View on [DOMAIN_NAME]" at bounding box center [582, 335] width 237 height 9
click at [692, 12] on span "button" at bounding box center [696, 10] width 21 height 21
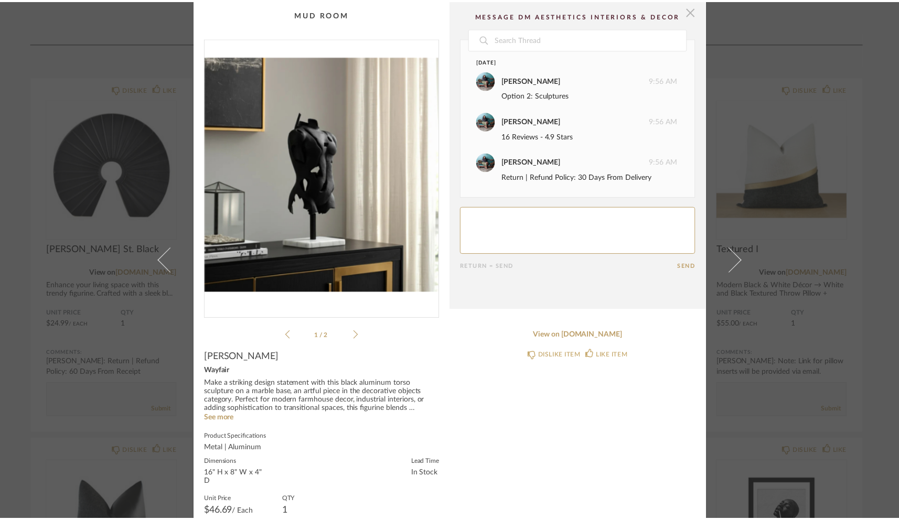
scroll to position [546, 0]
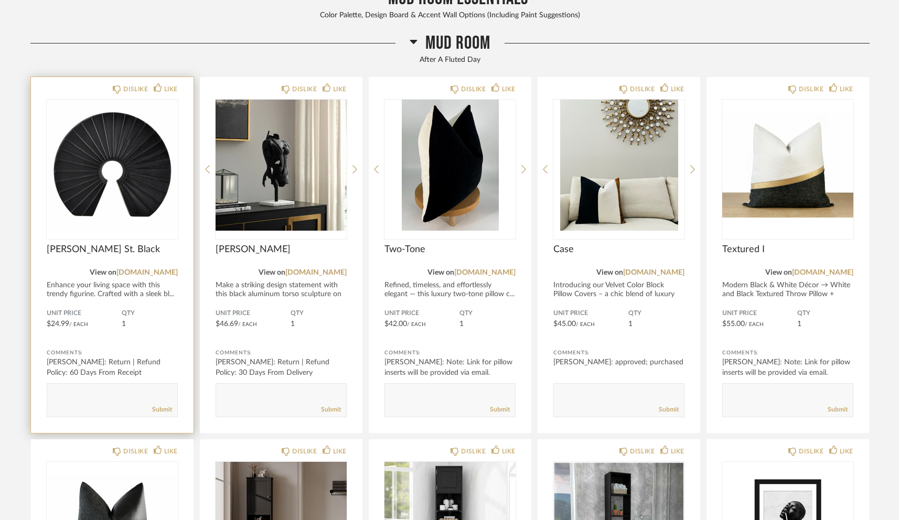
click at [140, 179] on img "0" at bounding box center [112, 165] width 131 height 131
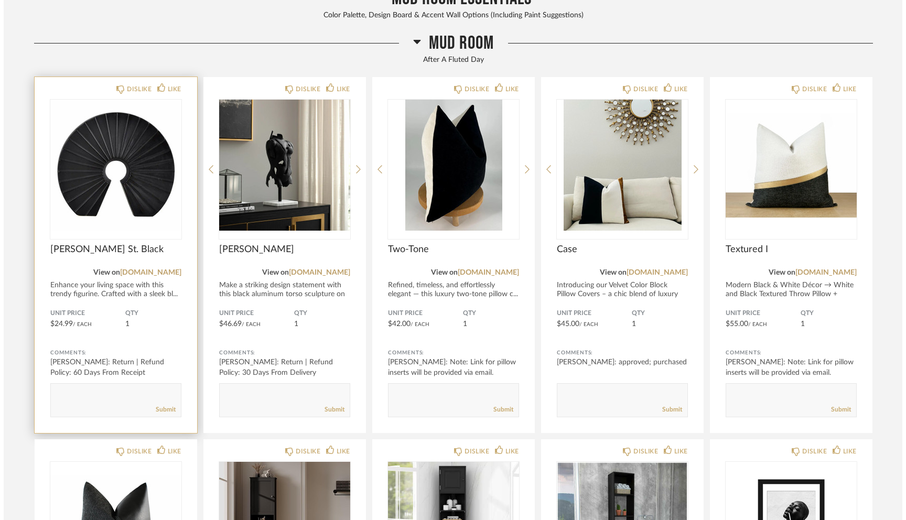
scroll to position [0, 0]
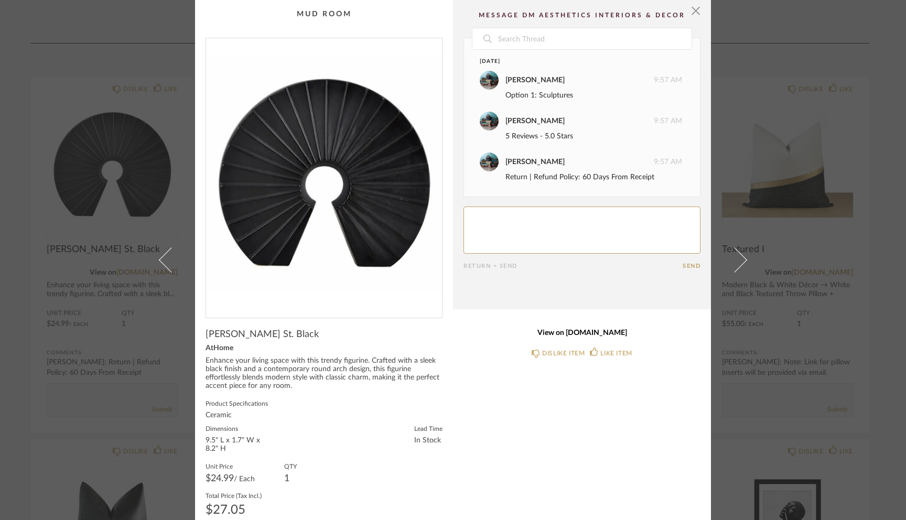
click at [572, 331] on link "View on [DOMAIN_NAME]" at bounding box center [582, 333] width 237 height 9
click at [692, 10] on span "button" at bounding box center [696, 10] width 21 height 21
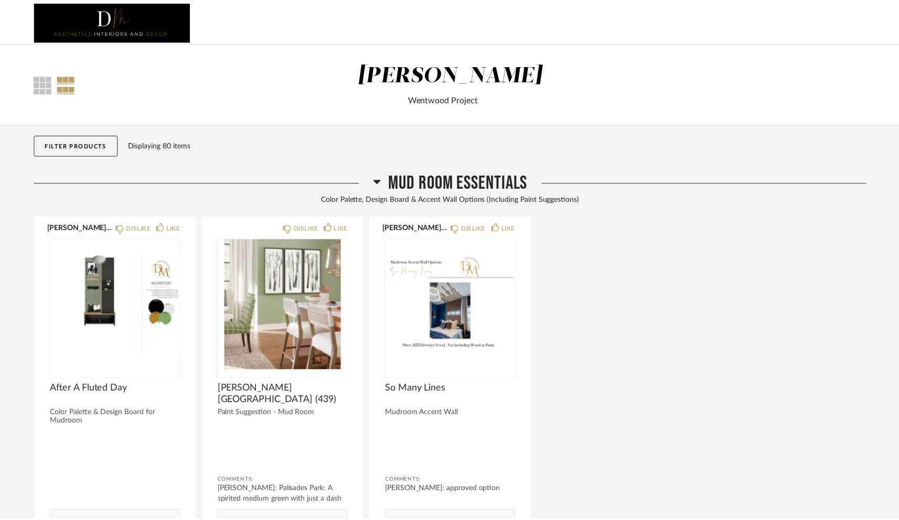
scroll to position [546, 0]
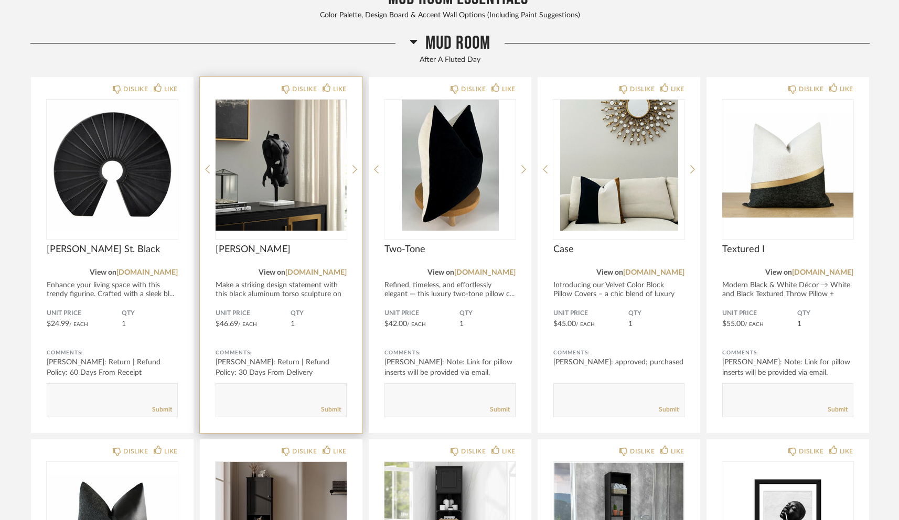
click at [256, 180] on img "0" at bounding box center [281, 165] width 131 height 131
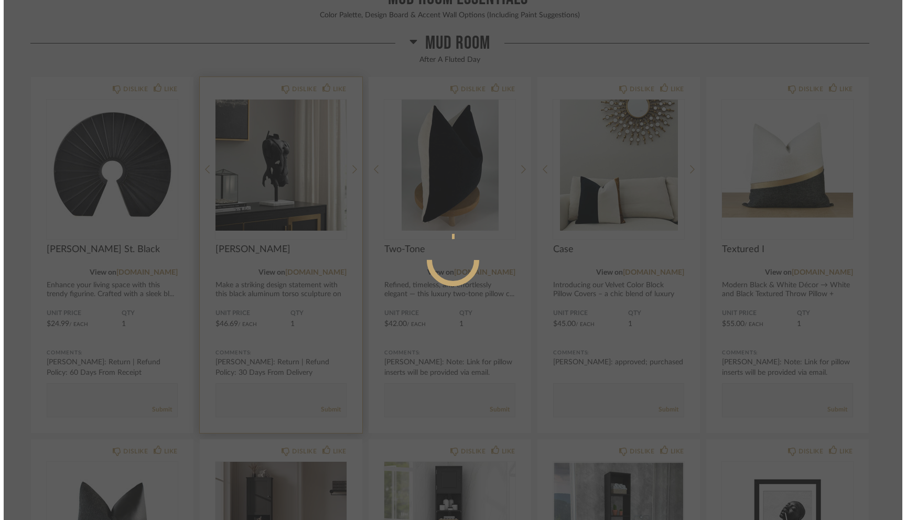
scroll to position [0, 0]
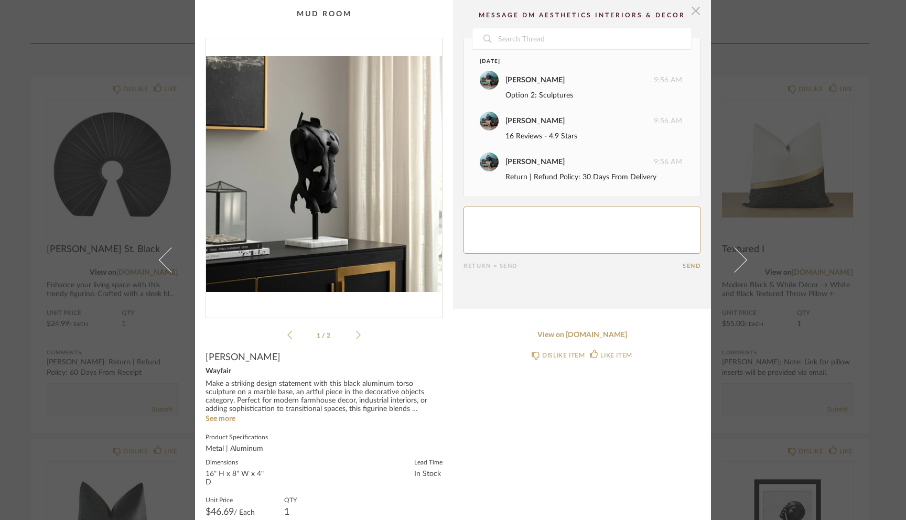
click at [692, 12] on span "button" at bounding box center [696, 10] width 21 height 21
